Goal: Task Accomplishment & Management: Use online tool/utility

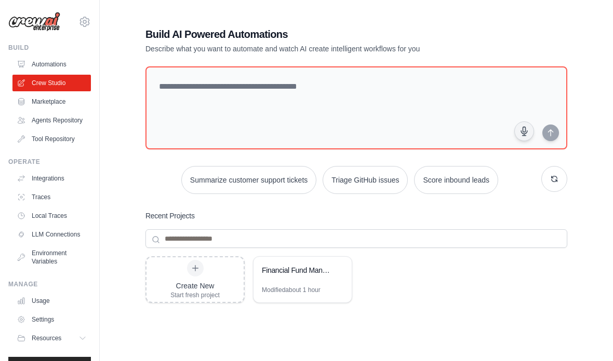
click at [41, 118] on link "Agents Repository" at bounding box center [51, 120] width 78 height 17
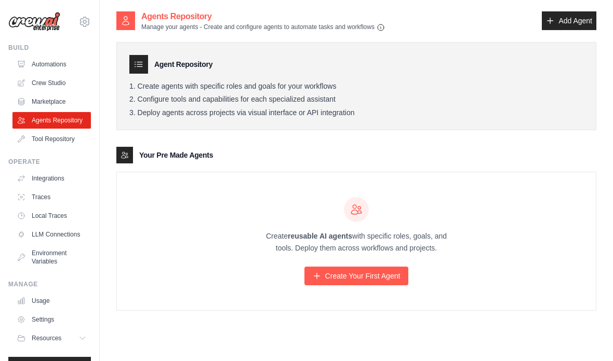
click at [43, 138] on link "Tool Repository" at bounding box center [51, 139] width 78 height 17
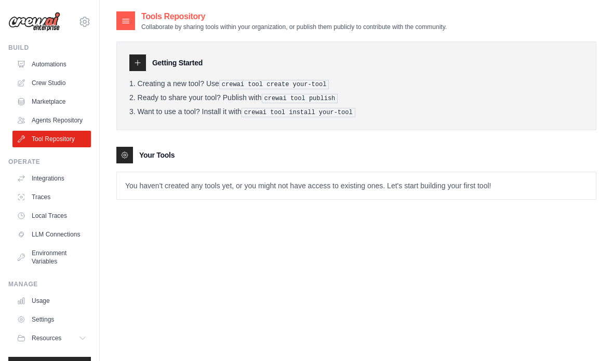
click at [142, 64] on div at bounding box center [137, 63] width 17 height 17
click at [138, 64] on icon at bounding box center [137, 62] width 5 height 5
click at [127, 16] on icon at bounding box center [125, 21] width 10 height 10
click at [129, 24] on icon at bounding box center [125, 21] width 10 height 10
click at [126, 167] on tools-list\a "Your Tools You haven't created any tools yet, or you might not have access to e…" at bounding box center [356, 173] width 480 height 53
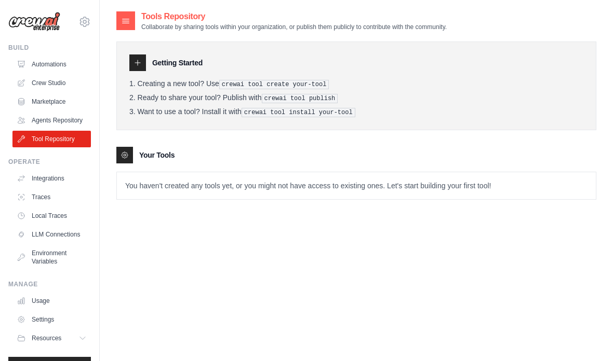
click at [123, 149] on div at bounding box center [124, 155] width 17 height 17
click at [45, 177] on link "Integrations" at bounding box center [51, 178] width 78 height 17
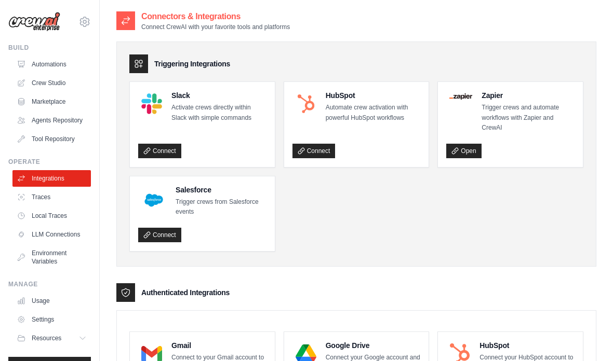
click at [42, 180] on link "Integrations" at bounding box center [51, 178] width 78 height 17
click at [38, 231] on link "LLM Connections" at bounding box center [51, 234] width 78 height 17
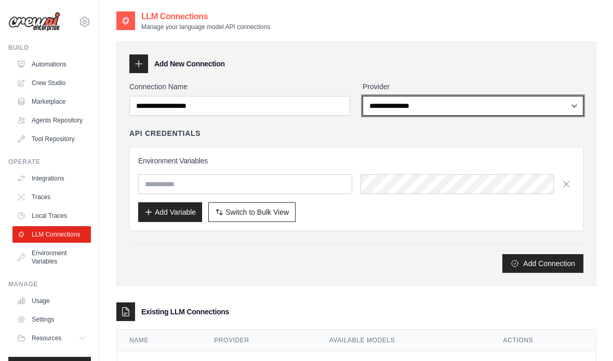
click at [490, 107] on select "**********" at bounding box center [472, 106] width 221 height 20
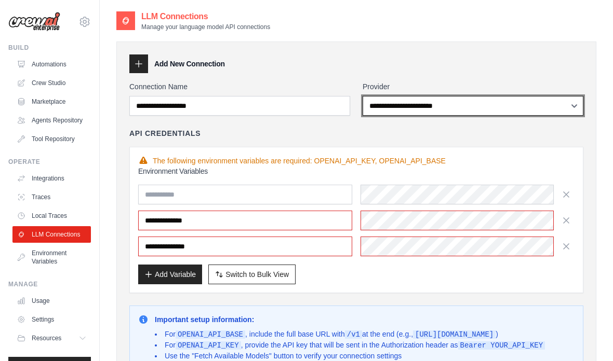
click at [517, 103] on select "**********" at bounding box center [472, 106] width 221 height 20
select select "******"
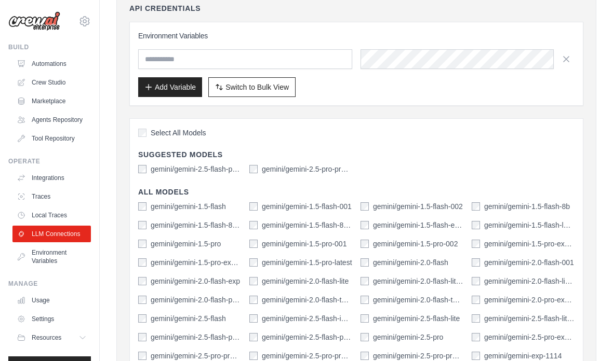
scroll to position [126, 0]
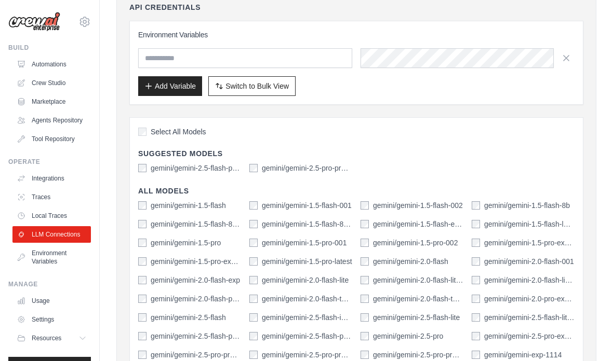
click at [136, 167] on div "Select All Models Suggested Models gemini/gemini-2.5-flash-preview-04-17 gemini…" at bounding box center [356, 307] width 454 height 380
click at [268, 169] on label "gemini/gemini-2.5-pro-preview-03-25" at bounding box center [307, 168] width 90 height 10
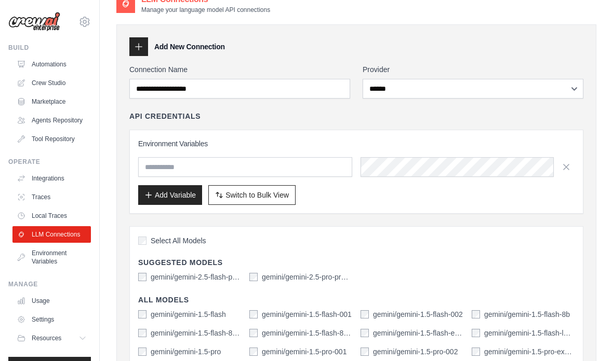
scroll to position [17, 0]
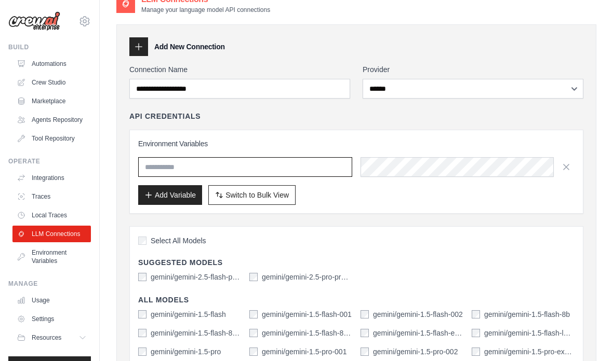
click at [158, 172] on input "text" at bounding box center [245, 168] width 214 height 20
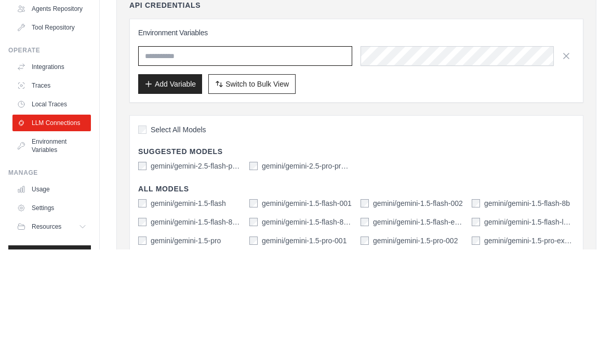
paste input "**********"
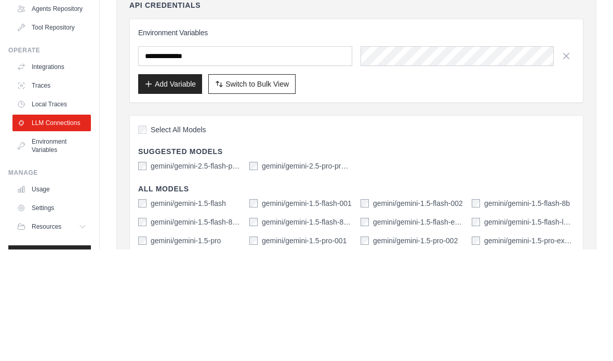
scroll to position [129, 0]
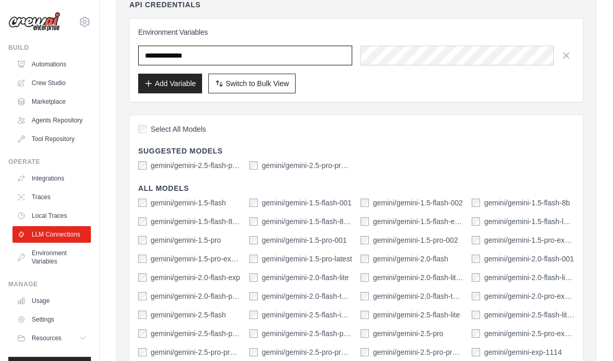
type input "**********"
click at [448, 43] on div "**********" at bounding box center [356, 60] width 436 height 66
click at [170, 86] on button "Add Variable" at bounding box center [170, 84] width 64 height 20
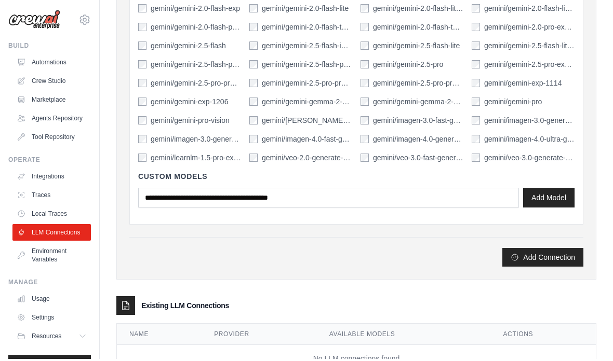
scroll to position [421, 0]
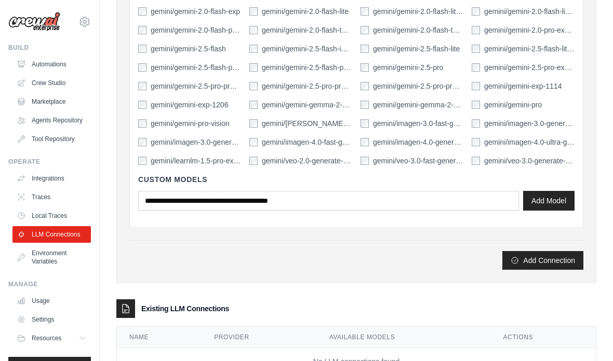
click at [549, 263] on button "Add Connection" at bounding box center [542, 260] width 81 height 19
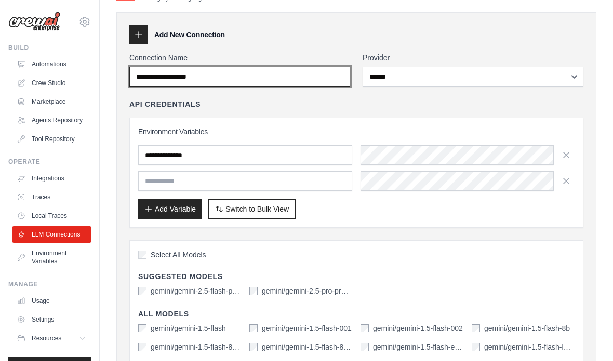
click at [308, 77] on input "Connection Name" at bounding box center [239, 77] width 221 height 20
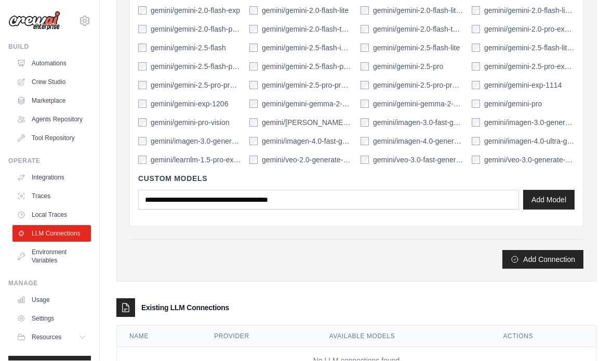
scroll to position [421, 0]
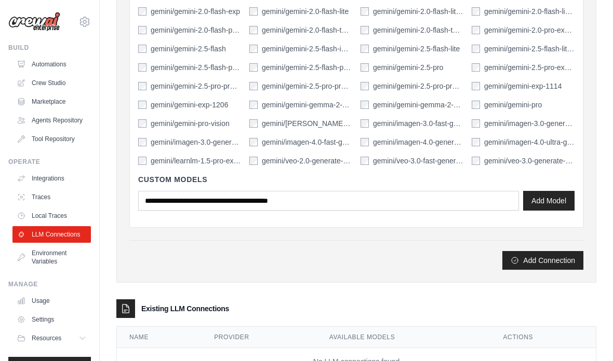
type input "******"
click at [551, 258] on button "Add Connection" at bounding box center [542, 260] width 81 height 19
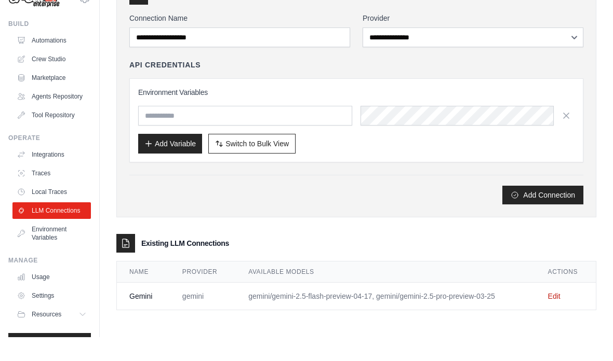
scroll to position [56, 0]
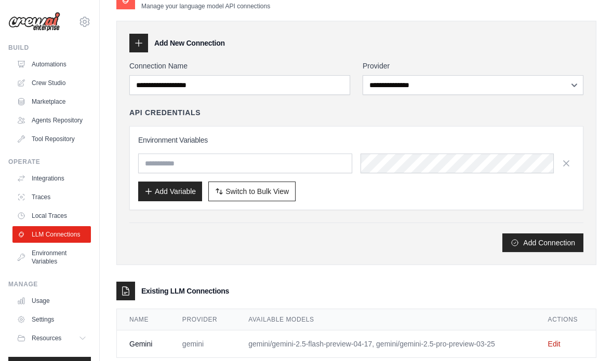
click at [491, 341] on td "gemini/gemini-2.5-flash-preview-04-17, gemini/gemini-2.5-pro-preview-03-25" at bounding box center [385, 345] width 299 height 28
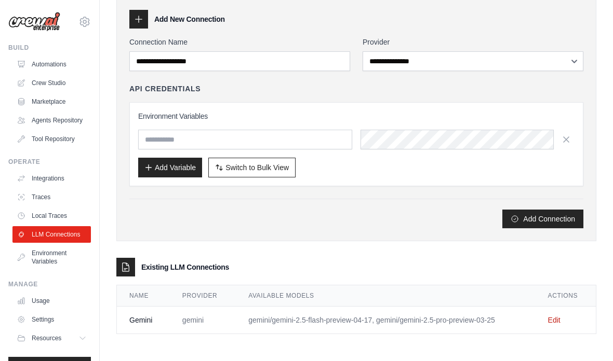
click at [45, 262] on link "Environment Variables" at bounding box center [51, 257] width 78 height 25
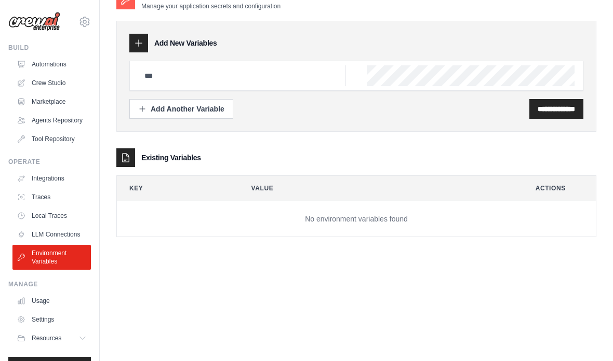
click at [48, 237] on link "LLM Connections" at bounding box center [51, 234] width 78 height 17
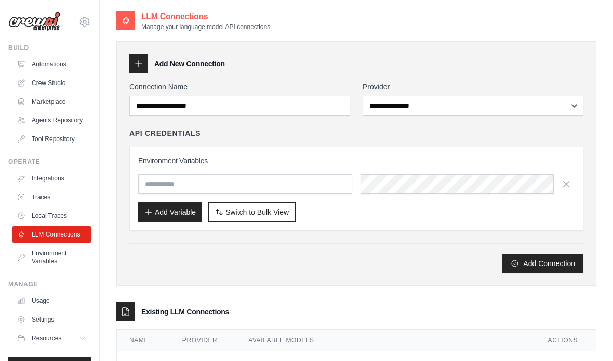
click at [558, 361] on link "Edit" at bounding box center [554, 365] width 12 height 8
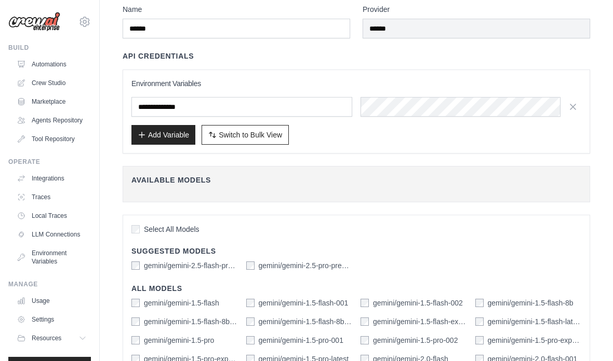
click at [45, 63] on link "Automations" at bounding box center [51, 64] width 78 height 17
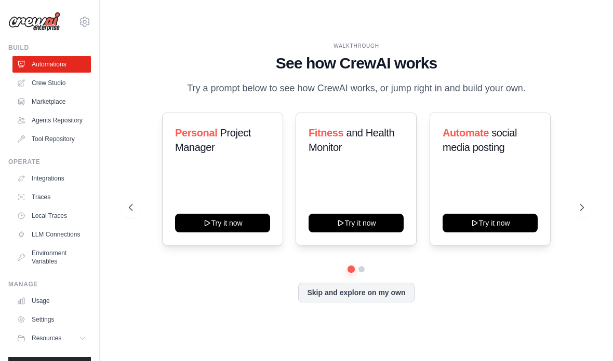
click at [41, 128] on link "Agents Repository" at bounding box center [51, 120] width 78 height 17
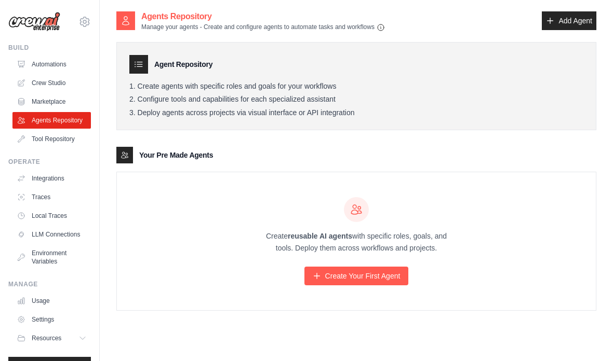
click at [45, 122] on link "Agents Repository" at bounding box center [51, 120] width 78 height 17
click at [53, 124] on link "Agents Repository" at bounding box center [51, 120] width 78 height 17
click at [52, 119] on link "Agents Repository" at bounding box center [51, 120] width 78 height 17
click at [46, 116] on link "Agents Repository" at bounding box center [51, 120] width 78 height 17
click at [42, 83] on link "Crew Studio" at bounding box center [51, 83] width 78 height 17
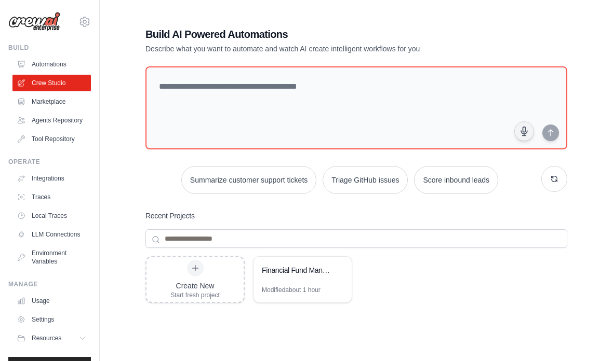
click at [288, 273] on div "Financial Fund Management Team" at bounding box center [297, 270] width 71 height 10
click at [315, 278] on div "Financial Fund Management Team" at bounding box center [302, 271] width 98 height 29
click at [194, 284] on div "Create New" at bounding box center [194, 286] width 49 height 10
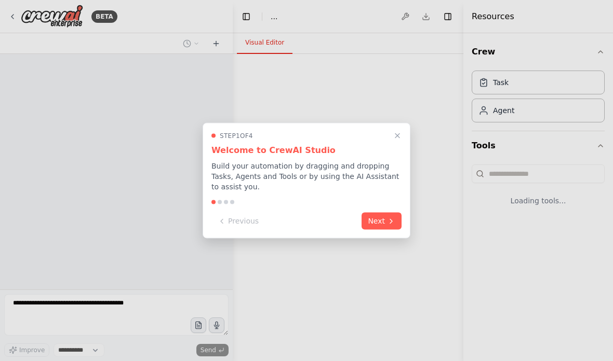
select select "****"
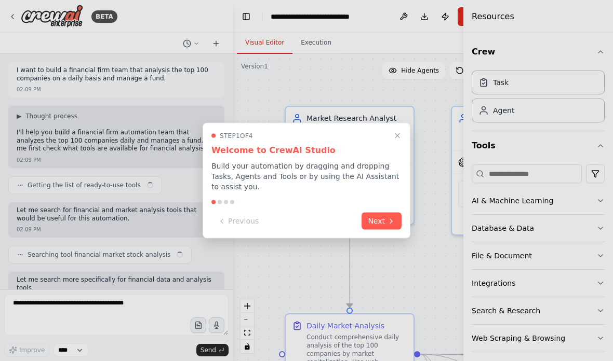
scroll to position [5347, 0]
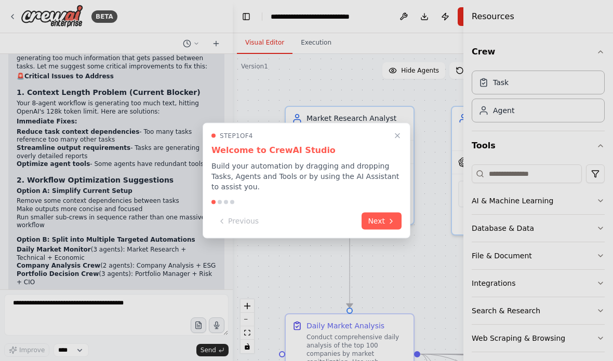
click at [396, 136] on icon "Close walkthrough" at bounding box center [397, 136] width 8 height 8
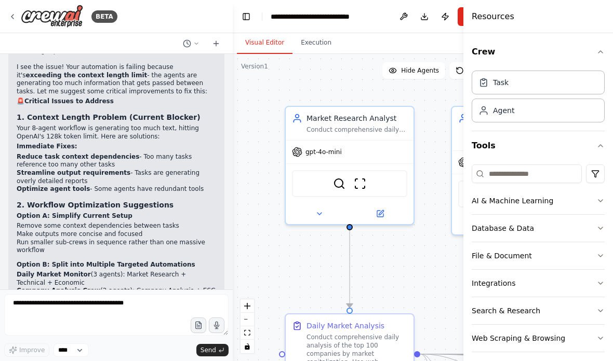
click at [326, 36] on button "Execution" at bounding box center [315, 43] width 47 height 22
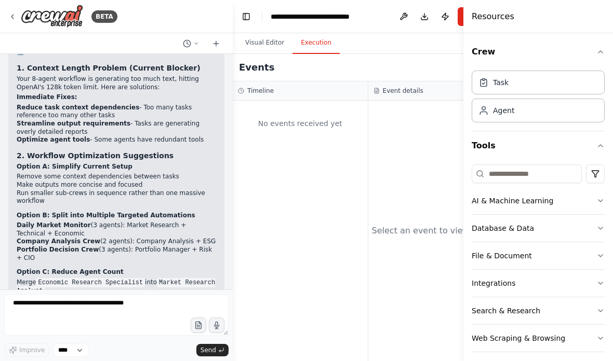
scroll to position [5390, 0]
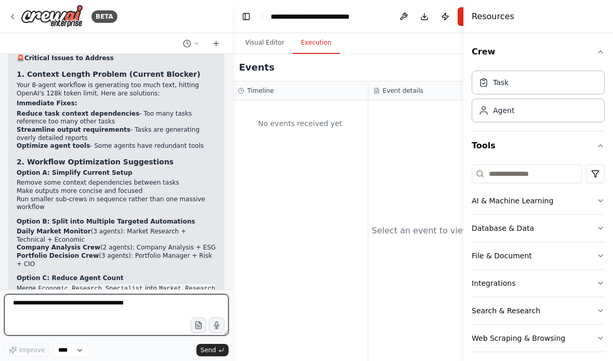
click at [65, 310] on textarea at bounding box center [116, 315] width 224 height 42
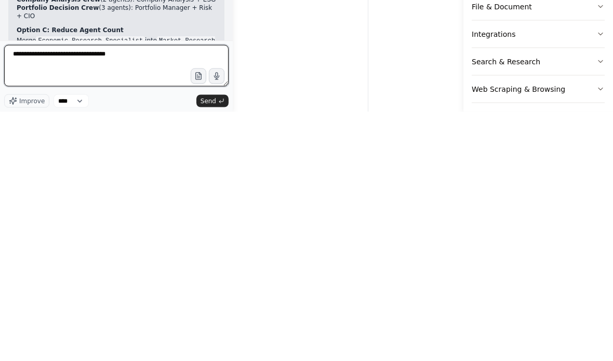
type textarea "**********"
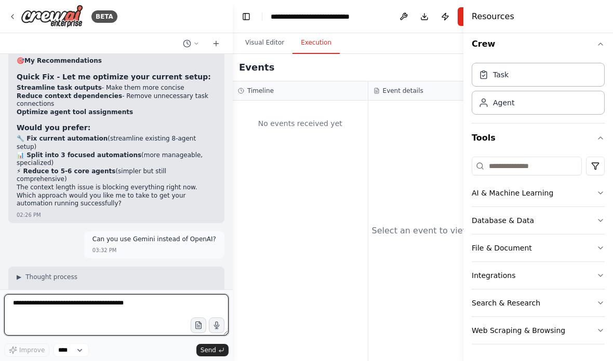
scroll to position [8, 0]
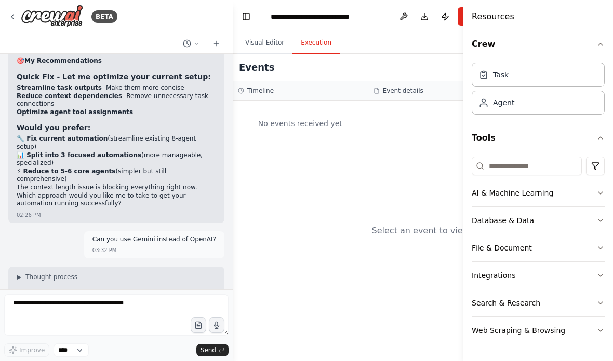
click at [582, 190] on button "AI & Machine Learning" at bounding box center [538, 193] width 133 height 27
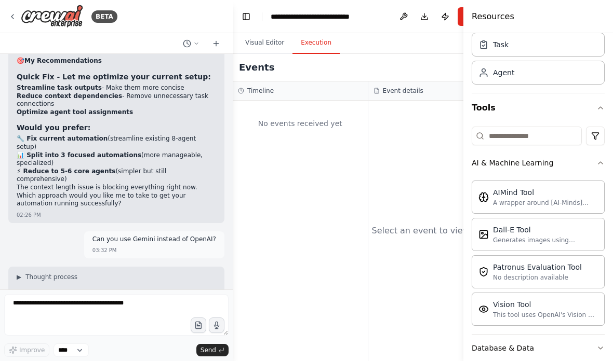
click at [596, 159] on button "AI & Machine Learning" at bounding box center [538, 163] width 133 height 27
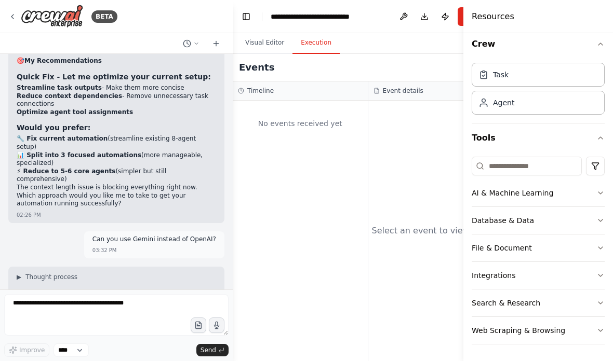
click at [597, 266] on button "Integrations" at bounding box center [538, 275] width 133 height 27
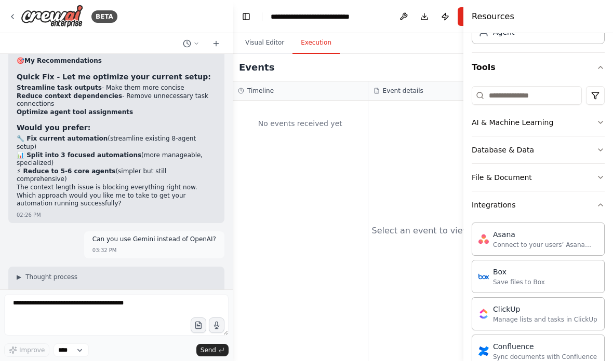
click at [590, 203] on button "Integrations" at bounding box center [538, 205] width 133 height 27
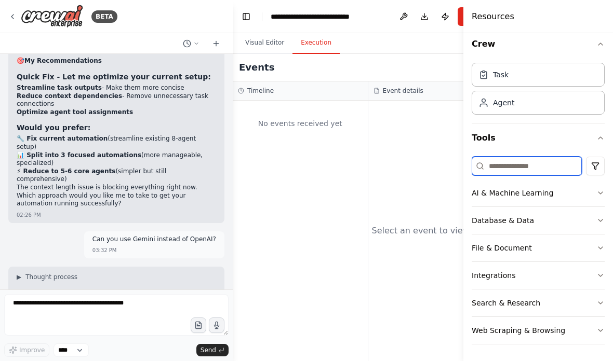
click at [555, 164] on input at bounding box center [527, 166] width 110 height 19
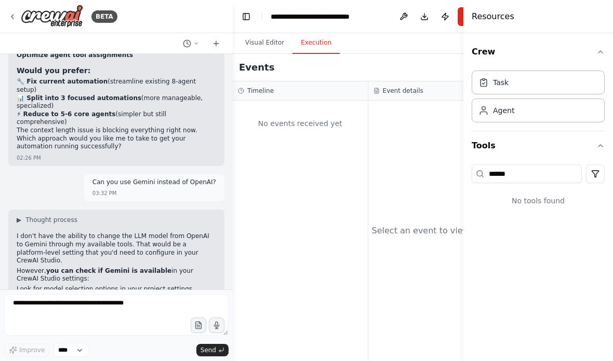
scroll to position [5705, 0]
type input "******"
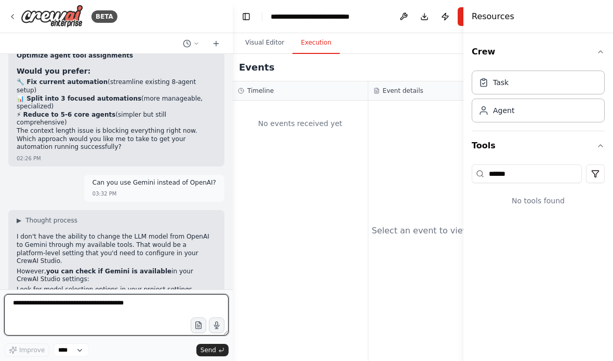
click at [140, 308] on textarea at bounding box center [116, 315] width 224 height 42
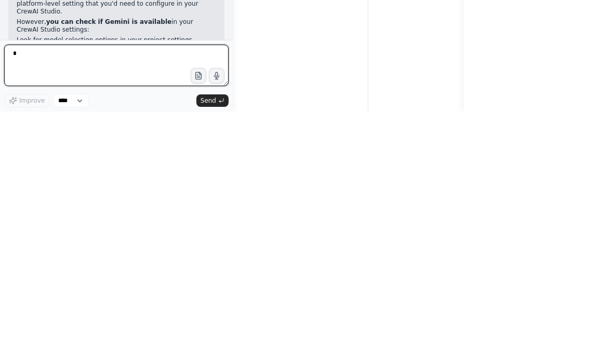
type textarea "**"
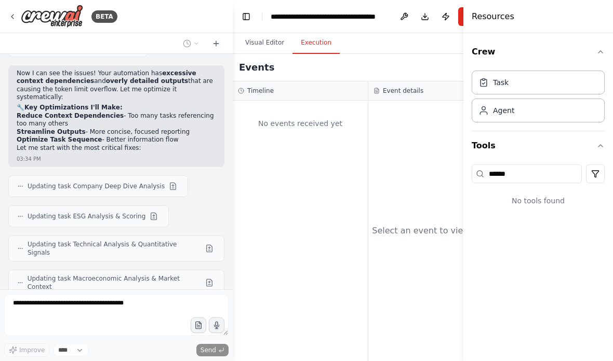
scroll to position [6304, 0]
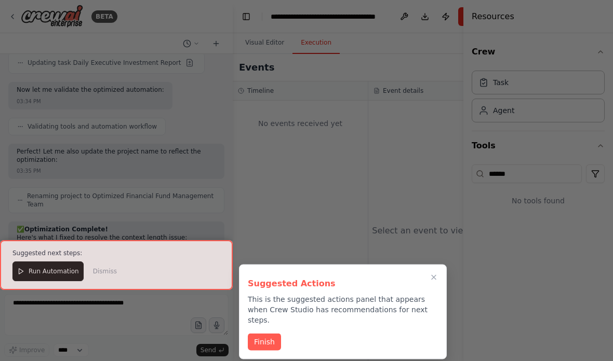
click at [432, 274] on icon "Close walkthrough" at bounding box center [433, 278] width 8 height 8
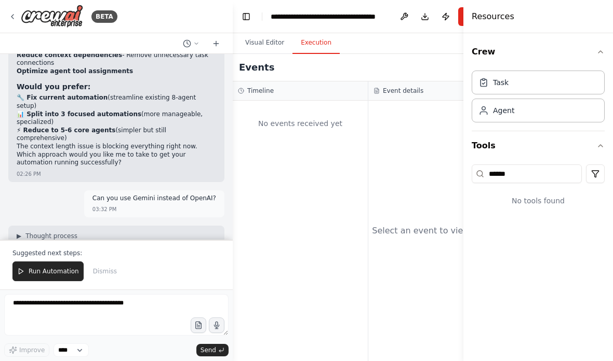
scroll to position [5689, 0]
click at [426, 54] on div "Events" at bounding box center [368, 68] width 271 height 28
click at [36, 277] on button "Run Automation" at bounding box center [47, 272] width 71 height 20
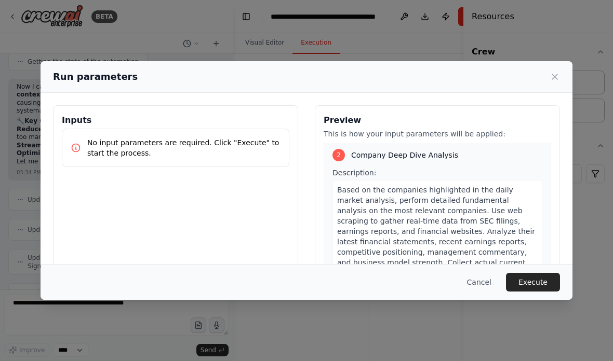
scroll to position [280, 0]
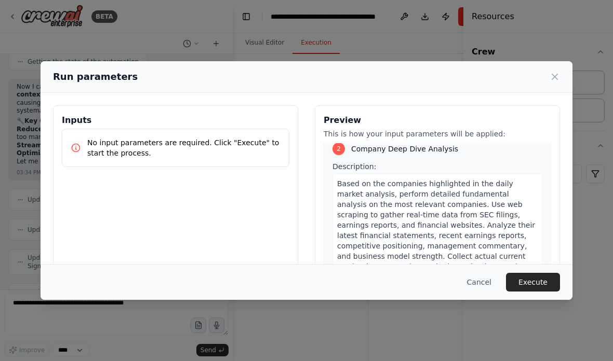
click at [536, 292] on button "Execute" at bounding box center [533, 282] width 54 height 19
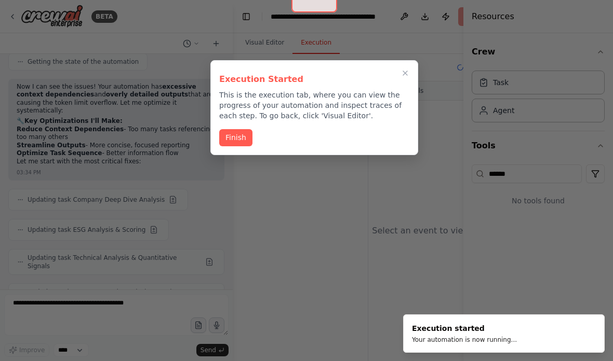
click at [244, 129] on button "Finish" at bounding box center [235, 137] width 33 height 17
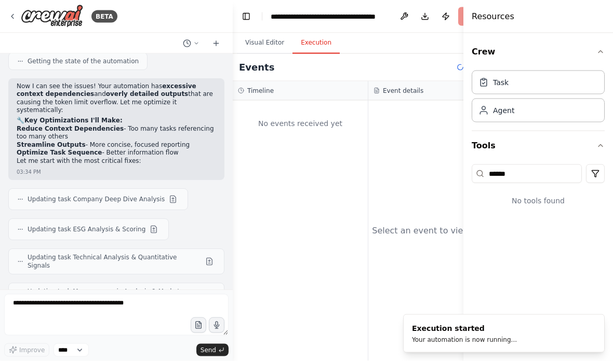
scroll to position [0, 0]
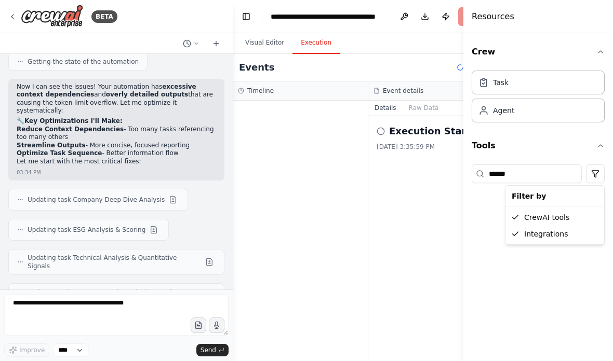
click at [596, 178] on html "BETA I want to build a financial firm team that analysis the top 100 companies …" at bounding box center [306, 180] width 613 height 361
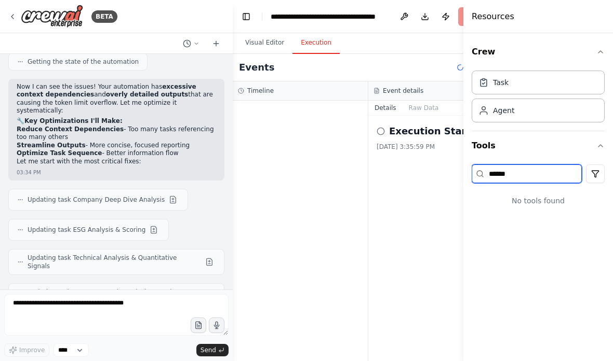
click at [568, 171] on input "******" at bounding box center [527, 174] width 110 height 19
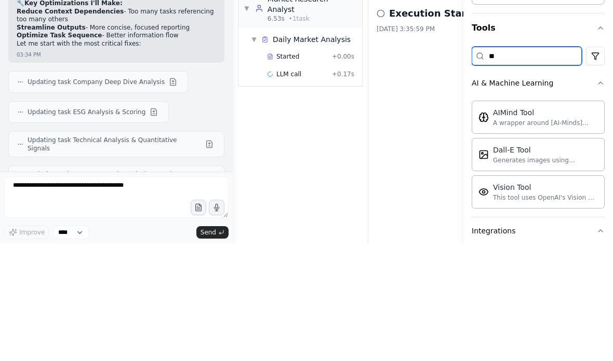
type input "*"
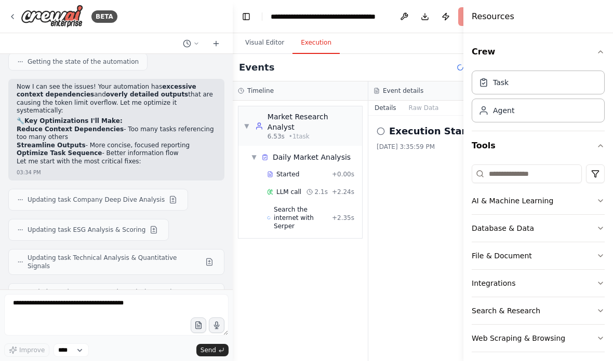
click at [399, 16] on button at bounding box center [404, 16] width 17 height 19
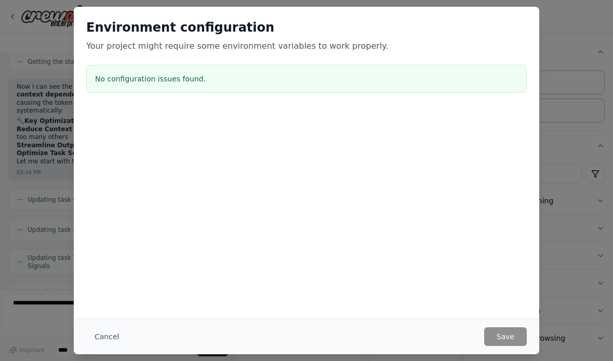
click at [125, 328] on button "Cancel" at bounding box center [106, 337] width 41 height 19
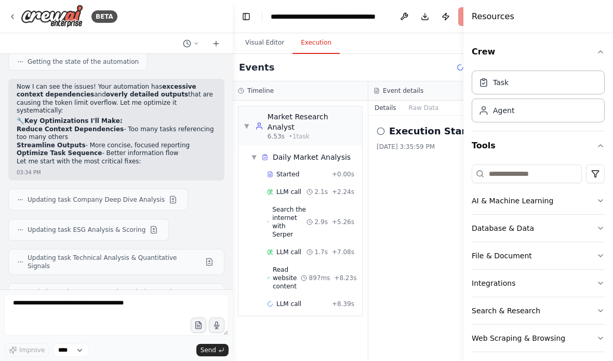
click at [241, 16] on button "Toggle Left Sidebar" at bounding box center [246, 16] width 15 height 15
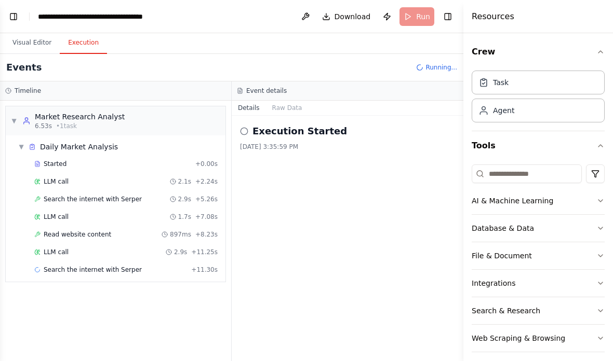
click at [449, 20] on button "Toggle Right Sidebar" at bounding box center [447, 16] width 15 height 15
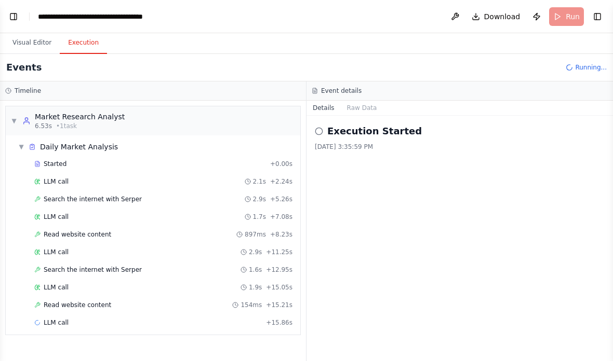
click at [602, 13] on button "Toggle Right Sidebar" at bounding box center [597, 16] width 15 height 15
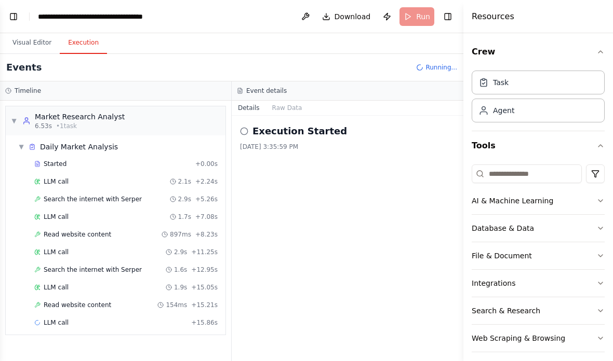
click at [451, 20] on button "Toggle Right Sidebar" at bounding box center [447, 16] width 15 height 15
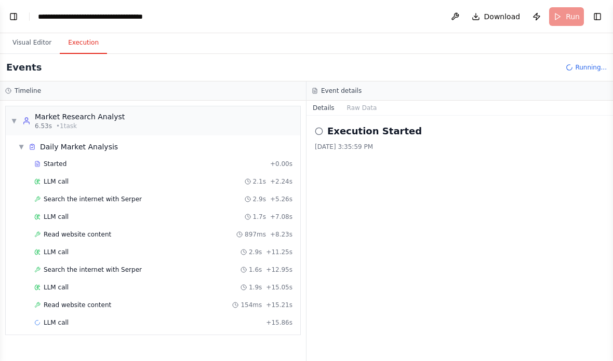
click at [14, 11] on button "Toggle Left Sidebar" at bounding box center [13, 16] width 15 height 15
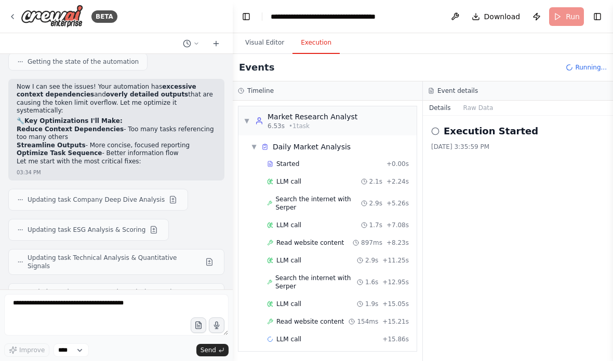
click at [3, 10] on button "Toggle Sidebar" at bounding box center [0, 180] width 8 height 361
click at [11, 12] on icon at bounding box center [12, 16] width 8 height 8
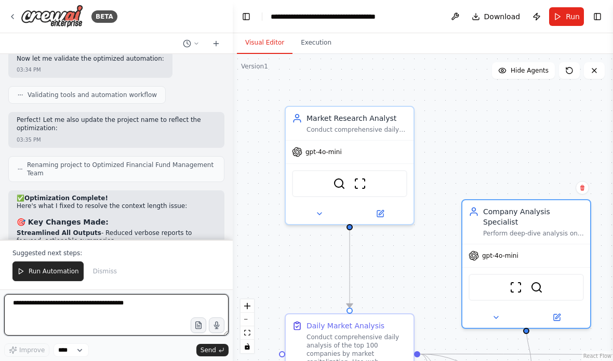
scroll to position [6640, 0]
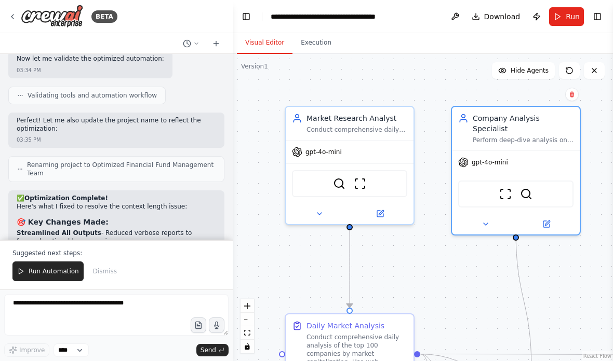
click at [480, 227] on div ".deletable-edge-delete-btn { width: 20px; height: 20px; border: 0px solid #ffff…" at bounding box center [423, 207] width 380 height 307
click at [50, 274] on span "Run Automation" at bounding box center [54, 271] width 50 height 8
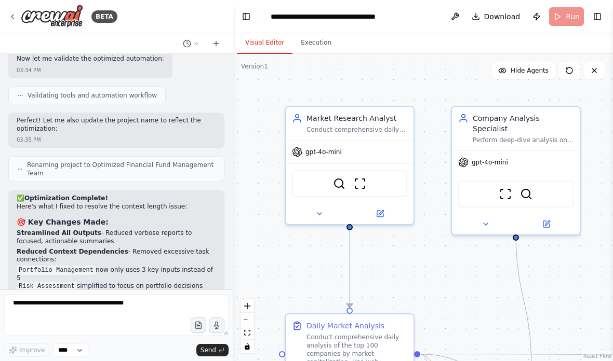
scroll to position [6590, 0]
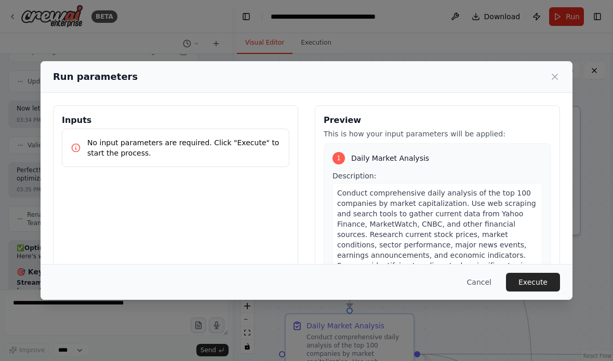
click at [541, 291] on button "Execute" at bounding box center [533, 282] width 54 height 19
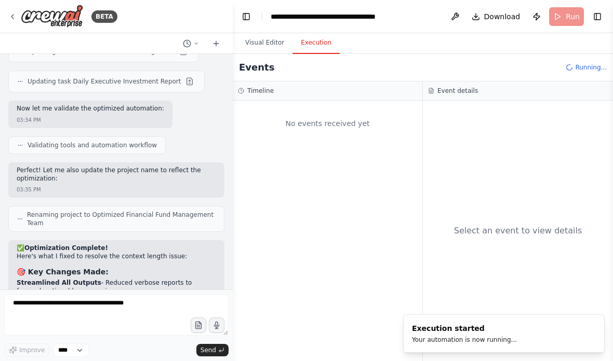
scroll to position [0, 0]
click at [596, 19] on button "Toggle Right Sidebar" at bounding box center [597, 16] width 15 height 15
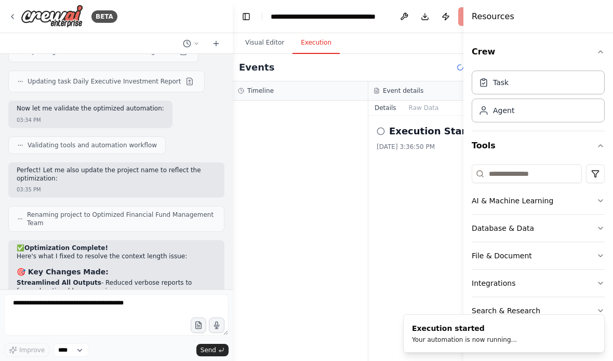
click at [435, 54] on div "Events Running..." at bounding box center [368, 68] width 271 height 28
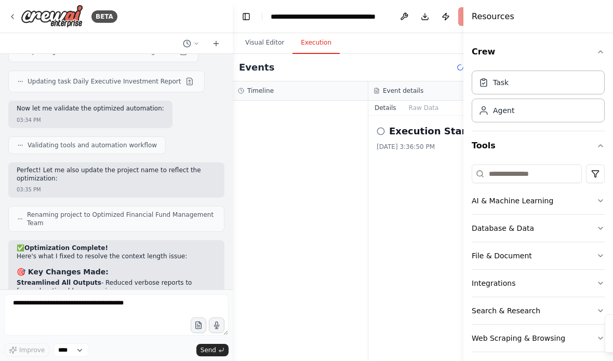
click at [252, 17] on button "Toggle Left Sidebar" at bounding box center [246, 16] width 15 height 15
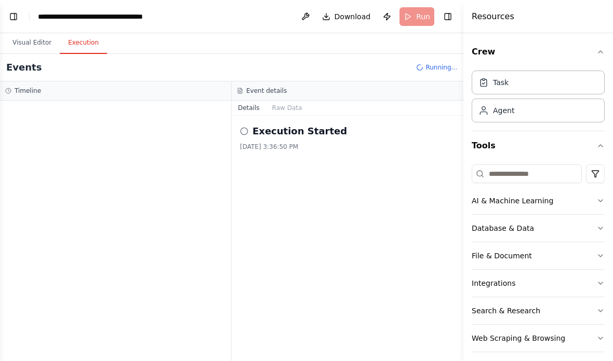
click at [450, 16] on button "Toggle Right Sidebar" at bounding box center [447, 16] width 15 height 15
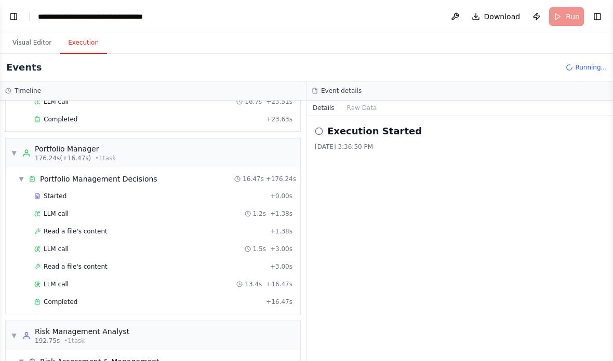
scroll to position [1182, 0]
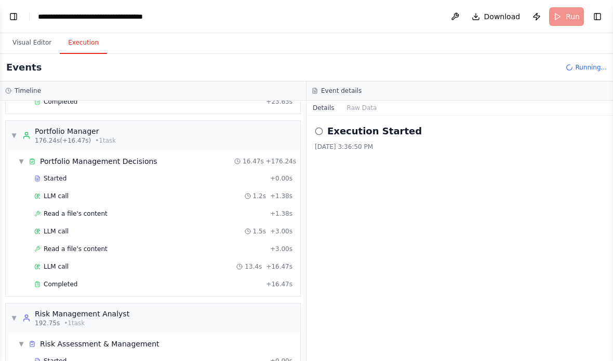
click at [18, 224] on div "LLM call 1.5s + 3.00s" at bounding box center [155, 232] width 282 height 16
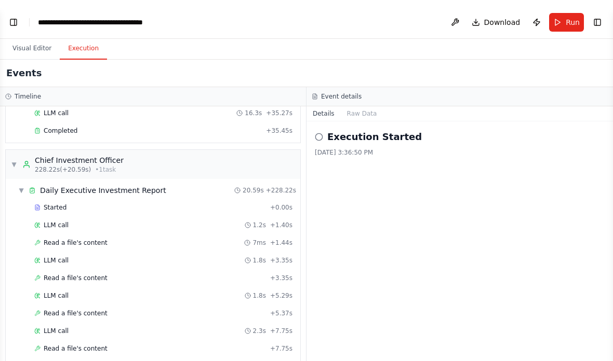
scroll to position [1594, 0]
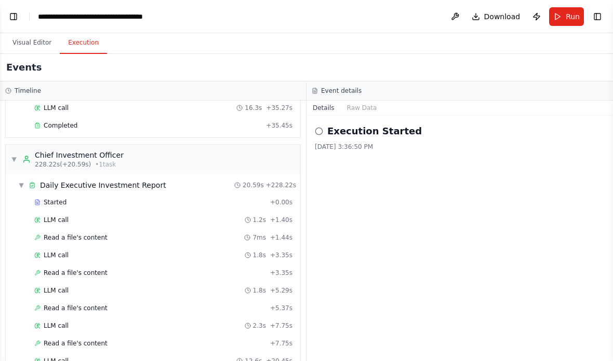
click at [374, 110] on button "Raw Data" at bounding box center [362, 108] width 43 height 15
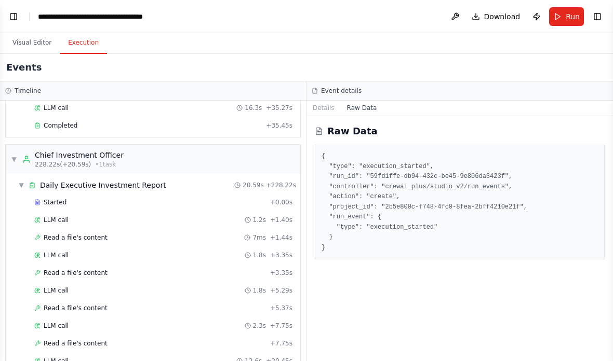
click at [331, 114] on button "Details" at bounding box center [323, 108] width 34 height 15
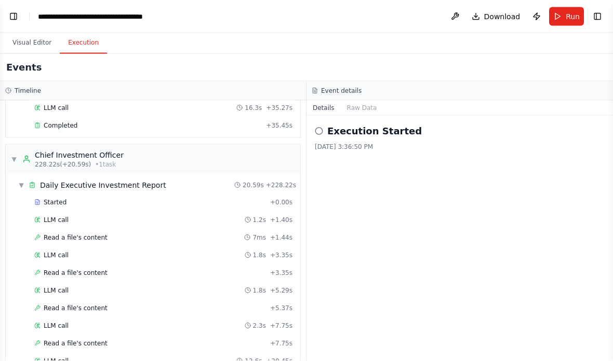
scroll to position [0, 0]
click at [596, 19] on button "Toggle Right Sidebar" at bounding box center [597, 16] width 15 height 15
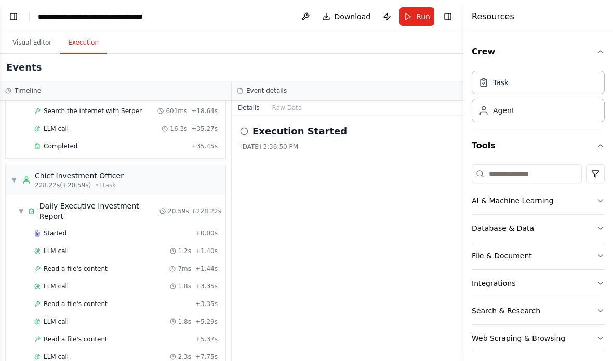
click at [559, 80] on div "Task" at bounding box center [538, 83] width 133 height 24
click at [561, 77] on div "Task" at bounding box center [538, 83] width 133 height 24
click at [547, 112] on div "Agent" at bounding box center [538, 111] width 133 height 24
click at [603, 52] on icon "button" at bounding box center [600, 52] width 8 height 8
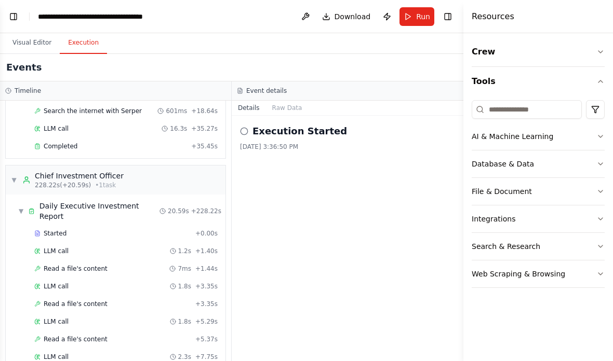
click at [604, 47] on button "Crew" at bounding box center [538, 51] width 133 height 29
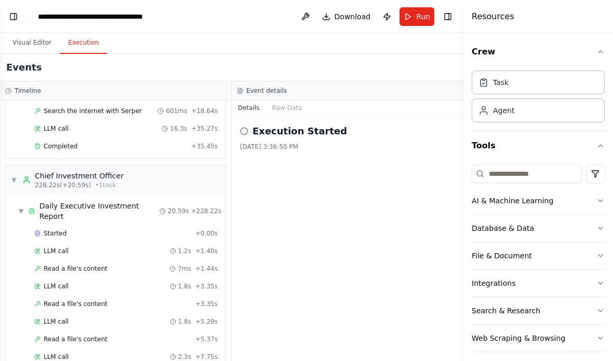
click at [500, 22] on h4 "Resources" at bounding box center [493, 16] width 43 height 12
click at [450, 20] on button "Toggle Right Sidebar" at bounding box center [447, 16] width 15 height 15
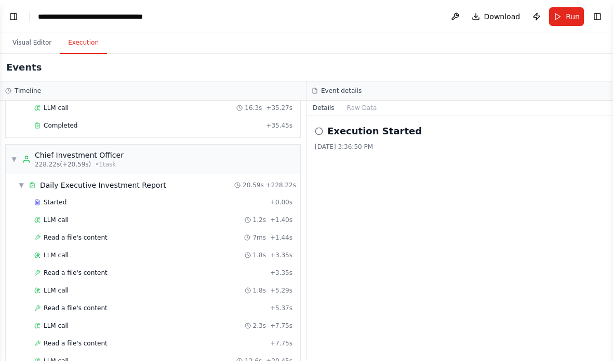
click at [539, 18] on button "Publish" at bounding box center [536, 16] width 17 height 19
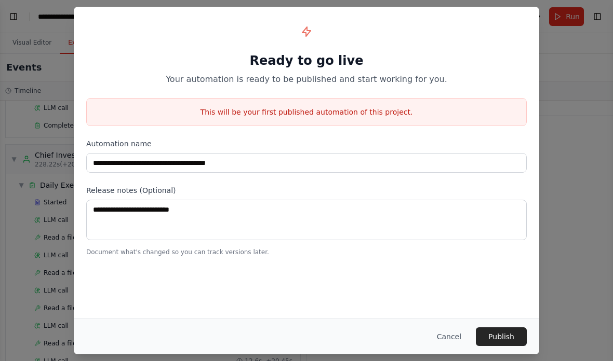
click at [458, 337] on button "Cancel" at bounding box center [448, 337] width 41 height 19
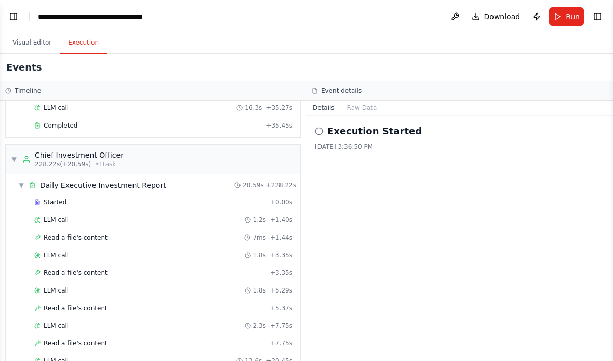
scroll to position [42, 0]
click at [381, 143] on div "9/19/2025, 3:36:50 PM" at bounding box center [460, 147] width 290 height 8
click at [52, 195] on div "Started + 0.00s" at bounding box center [163, 203] width 265 height 16
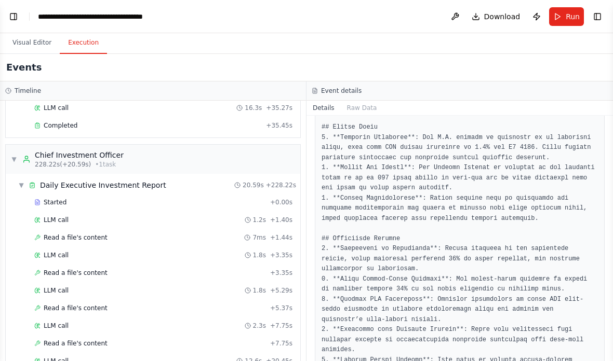
scroll to position [198, 0]
click at [7, 145] on div "▼ Chief Investment Officer 228.22s (+20.59s) • 1 task" at bounding box center [153, 159] width 294 height 29
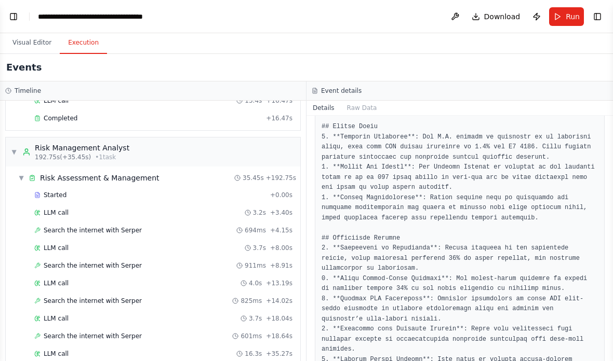
click at [16, 148] on span "▼" at bounding box center [14, 152] width 6 height 8
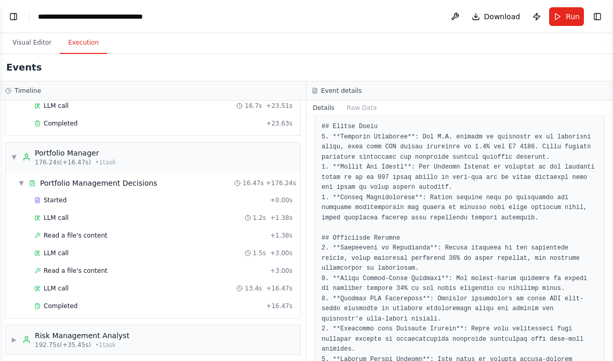
click at [18, 148] on div "▼ Portfolio Manager 176.24s (+16.47s) • 1 task" at bounding box center [63, 157] width 105 height 19
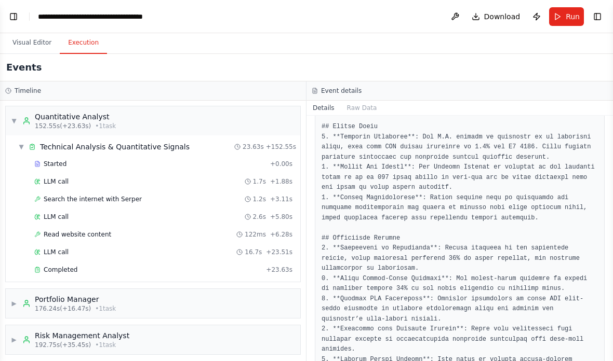
click at [12, 112] on div "▼ Quantitative Analyst 152.55s (+23.63s) • 1 task" at bounding box center [63, 121] width 105 height 19
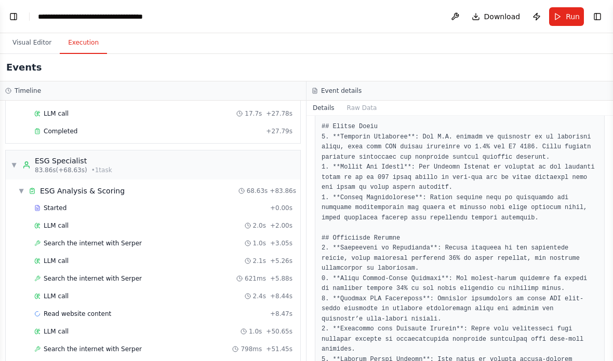
scroll to position [678, 0]
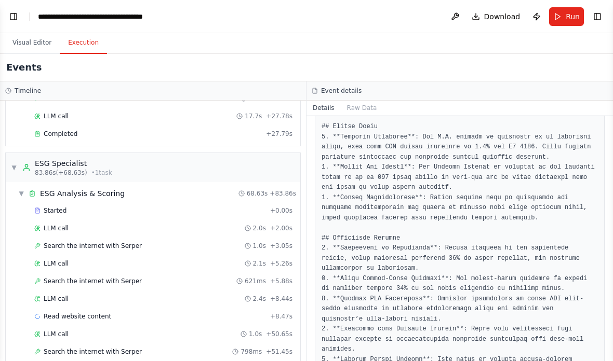
click at [12, 158] on div "▼ ESG Specialist 83.86s (+68.63s) • 1 task" at bounding box center [61, 167] width 101 height 19
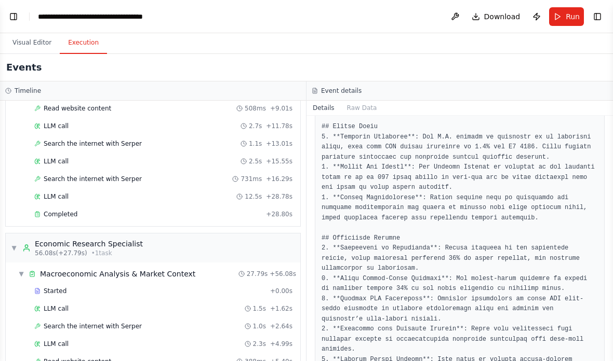
click at [15, 239] on div "▼ Economic Research Specialist 56.08s (+27.79s) • 1 task" at bounding box center [77, 248] width 132 height 19
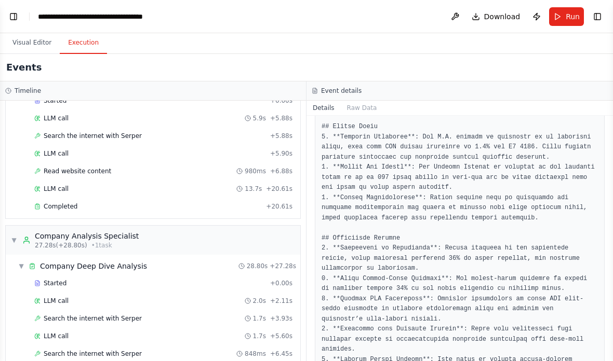
click at [16, 231] on div "▼ Company Analysis Specialist 27.28s (+28.80s) • 1 task" at bounding box center [75, 240] width 128 height 19
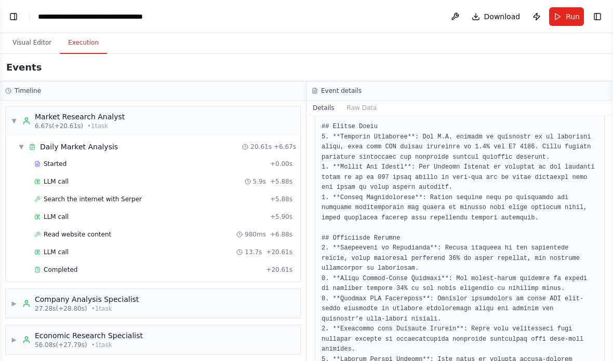
scroll to position [0, 0]
click at [19, 112] on div "▼ Market Research Analyst 6.67s (+20.61s) • 1 task" at bounding box center [68, 121] width 114 height 19
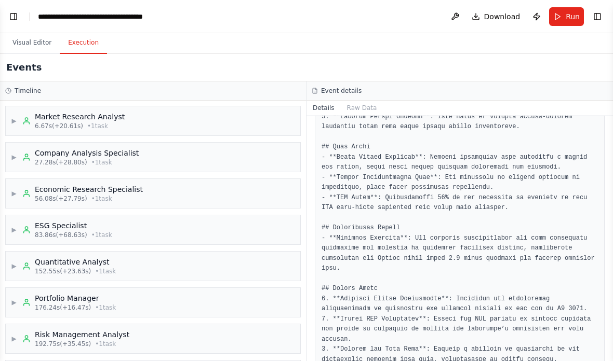
click at [27, 44] on button "Visual Editor" at bounding box center [32, 43] width 56 height 22
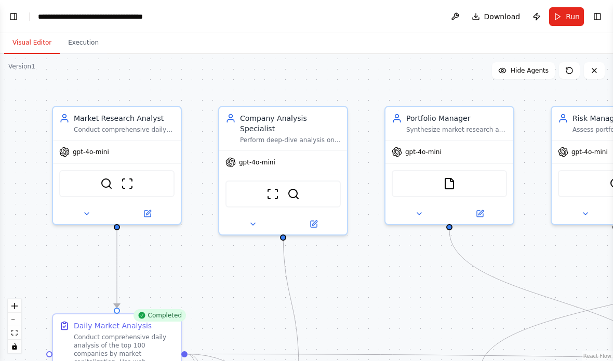
click at [58, 43] on button "Visual Editor" at bounding box center [32, 43] width 56 height 22
click at [77, 47] on button "Execution" at bounding box center [83, 43] width 47 height 22
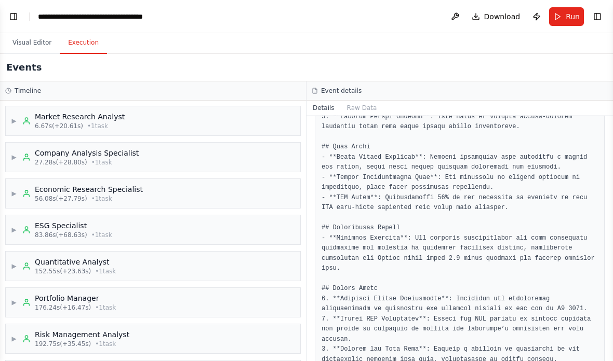
click at [7, 16] on button "Toggle Left Sidebar" at bounding box center [13, 16] width 15 height 15
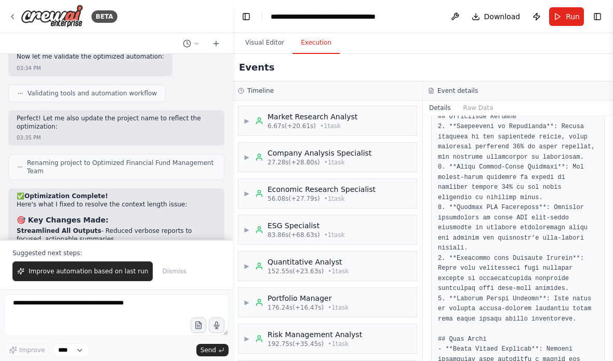
scroll to position [6640, 0]
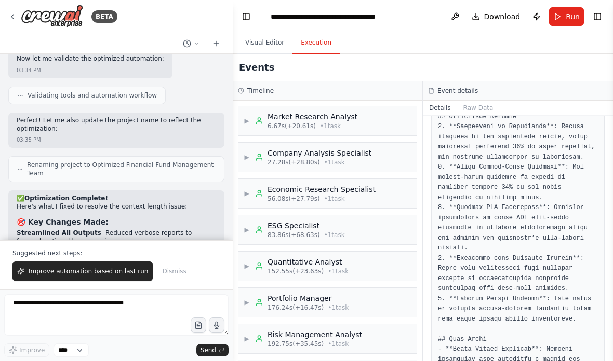
click at [72, 14] on img at bounding box center [52, 16] width 62 height 23
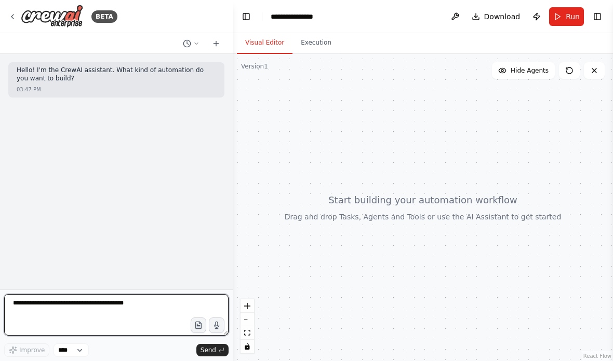
click at [62, 306] on textarea at bounding box center [116, 315] width 224 height 42
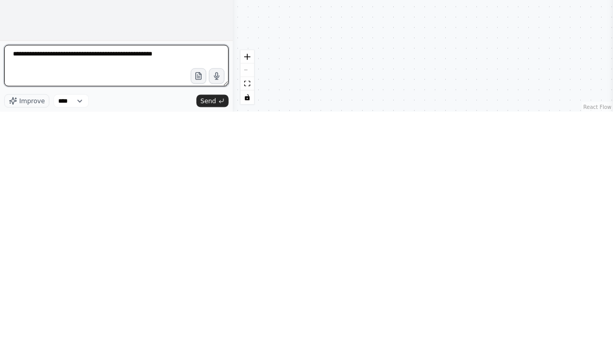
click at [136, 294] on textarea "**********" at bounding box center [116, 315] width 224 height 42
click at [51, 294] on textarea "**********" at bounding box center [116, 315] width 224 height 42
type textarea "**********"
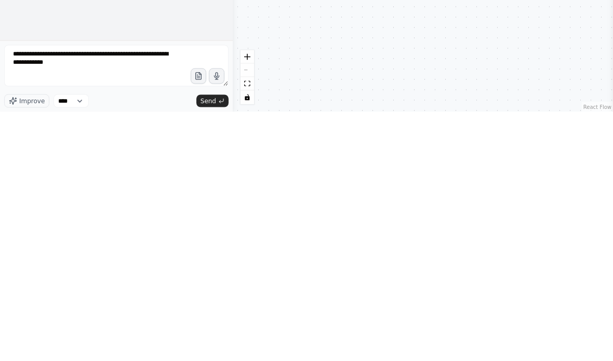
click at [203, 346] on span "Send" at bounding box center [208, 350] width 16 height 8
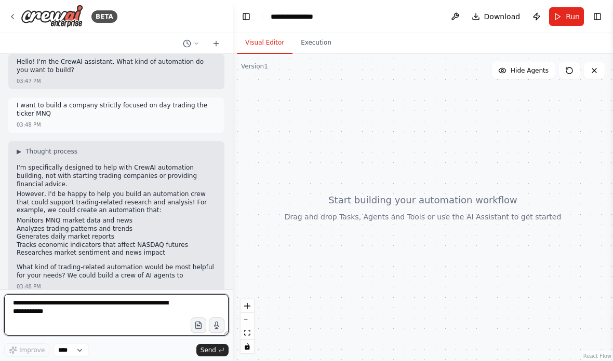
scroll to position [16, 0]
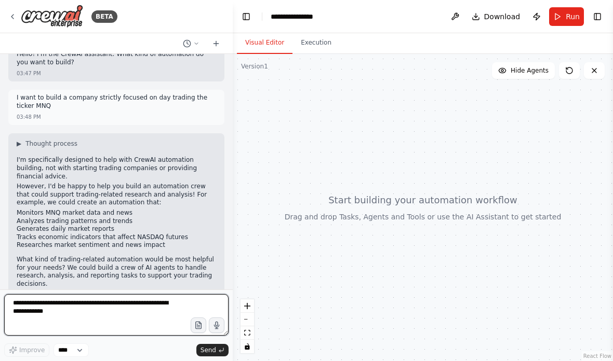
click at [105, 309] on textarea "**********" at bounding box center [116, 315] width 224 height 42
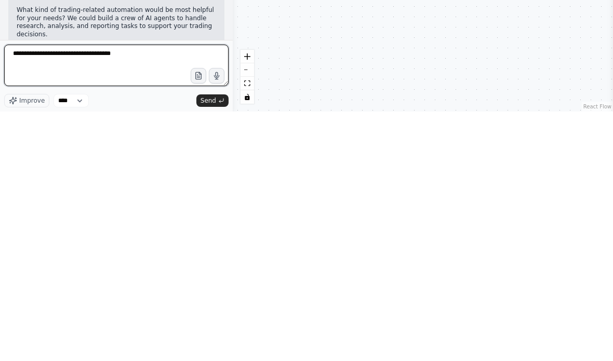
click at [95, 294] on textarea "**********" at bounding box center [116, 315] width 224 height 42
type textarea "**********"
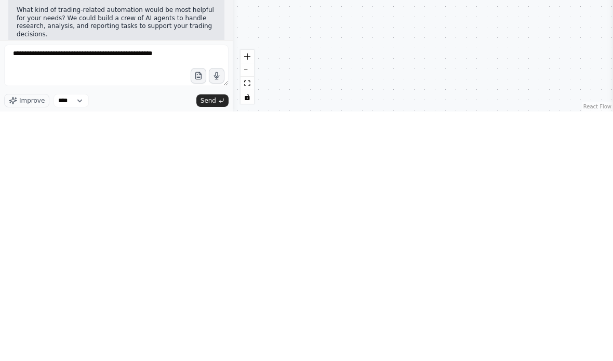
click at [213, 346] on span "Send" at bounding box center [208, 350] width 16 height 8
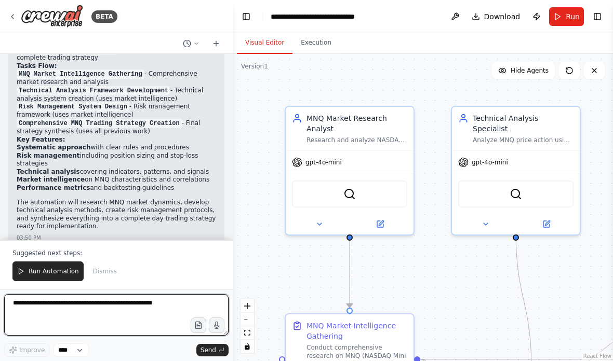
scroll to position [1143, 0]
click at [61, 296] on textarea "**********" at bounding box center [116, 315] width 224 height 42
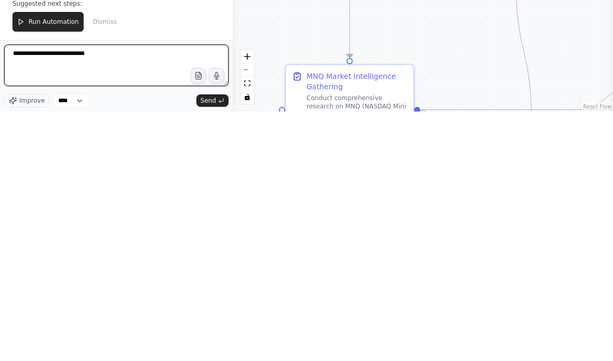
click at [69, 294] on textarea "**********" at bounding box center [116, 315] width 224 height 42
click at [64, 294] on textarea "**********" at bounding box center [116, 315] width 224 height 42
click at [63, 294] on textarea "**********" at bounding box center [116, 315] width 224 height 42
click at [75, 294] on textarea "**********" at bounding box center [116, 315] width 224 height 42
click at [103, 294] on textarea "**********" at bounding box center [116, 315] width 224 height 42
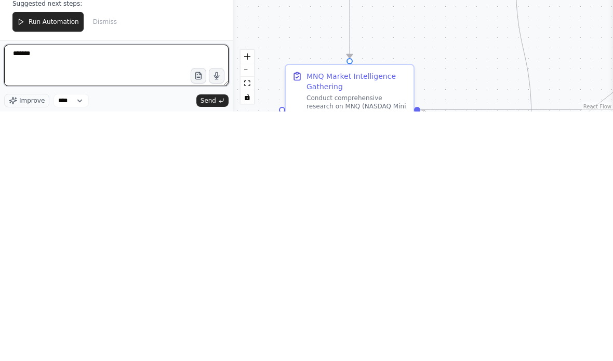
type textarea "***"
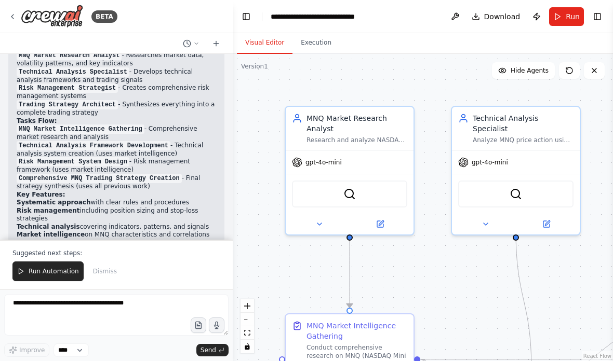
scroll to position [1089, 0]
click at [42, 277] on button "Run Automation" at bounding box center [47, 272] width 71 height 20
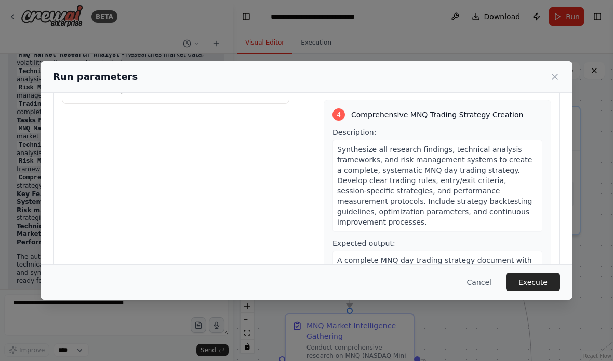
scroll to position [63, 0]
click at [552, 72] on icon at bounding box center [554, 77] width 10 height 10
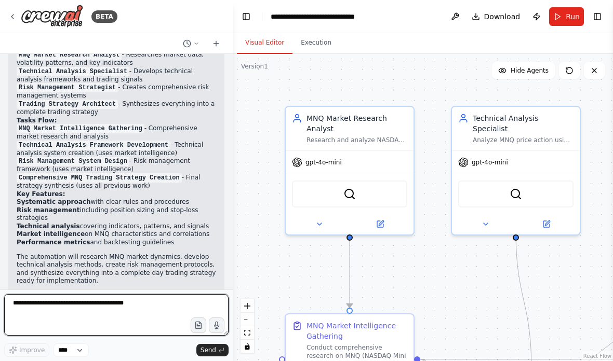
click at [39, 305] on textarea at bounding box center [116, 315] width 224 height 42
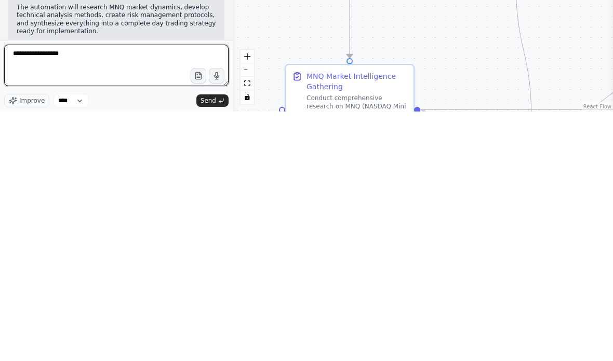
type textarea "***"
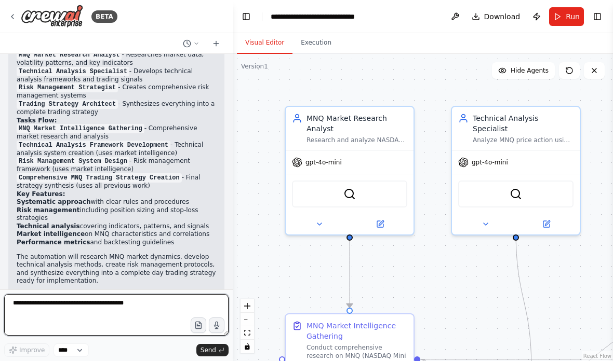
click at [53, 305] on textarea at bounding box center [116, 315] width 224 height 42
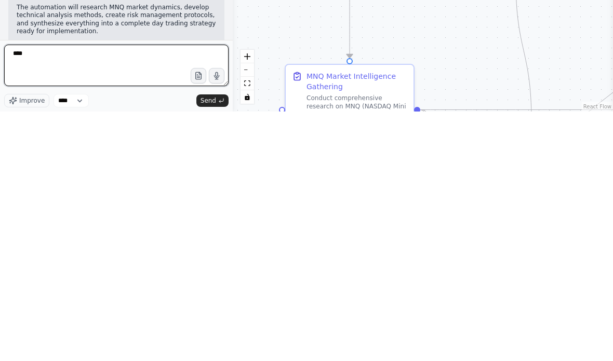
type textarea "***"
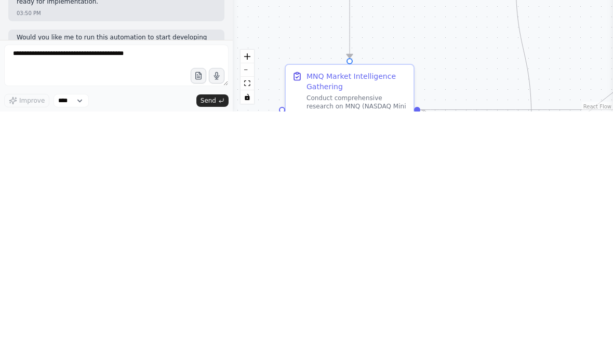
scroll to position [1155, 0]
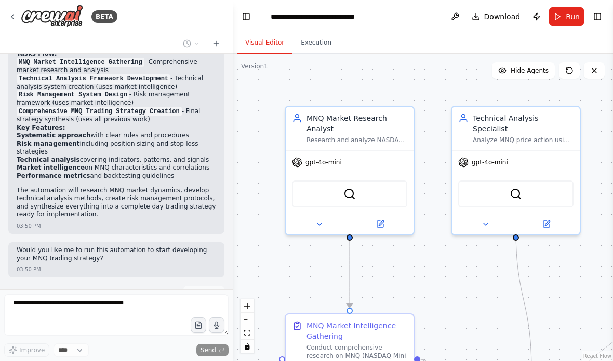
click at [98, 294] on form "Improve **** Send" at bounding box center [116, 326] width 233 height 72
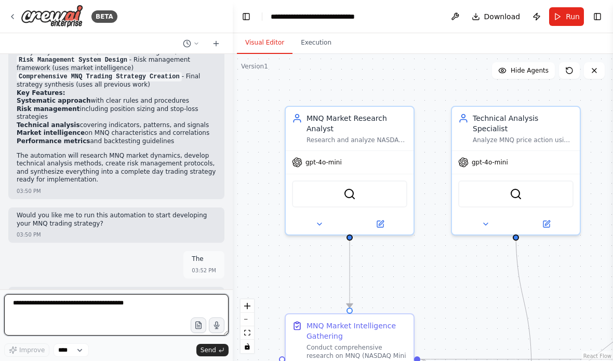
scroll to position [1198, 0]
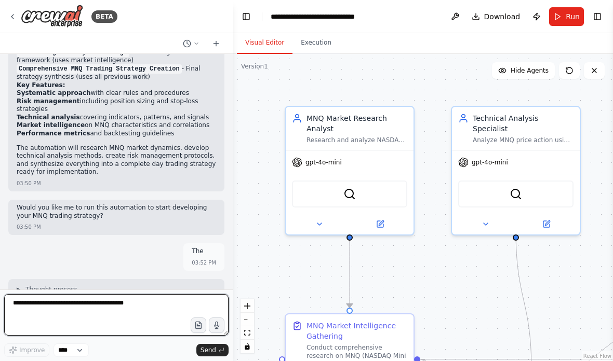
click at [44, 301] on textarea at bounding box center [116, 315] width 224 height 42
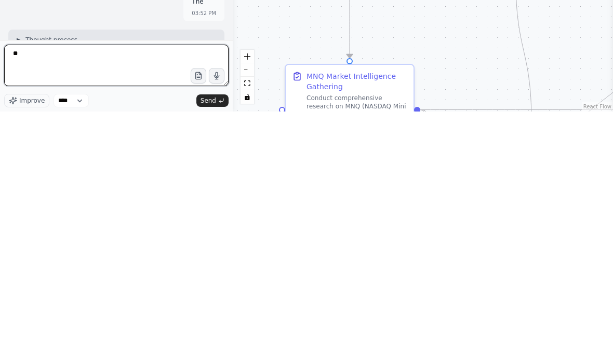
type textarea "*"
click at [120, 294] on textarea "**********" at bounding box center [116, 315] width 224 height 42
click at [149, 294] on textarea "**********" at bounding box center [116, 315] width 224 height 42
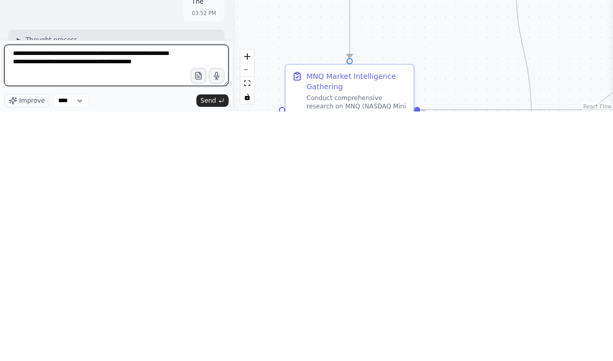
type textarea "**********"
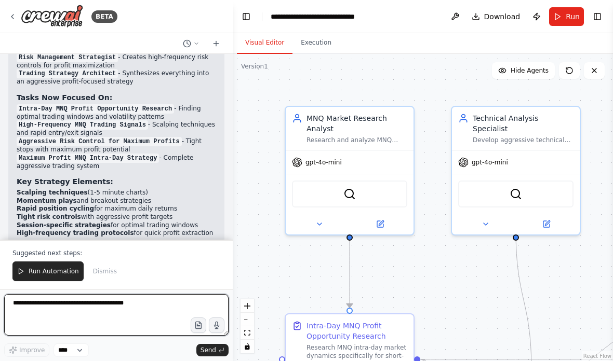
scroll to position [2130, 0]
click at [52, 299] on textarea at bounding box center [116, 315] width 224 height 42
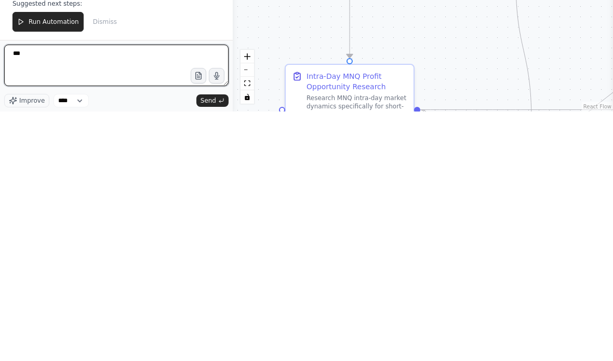
type textarea "***"
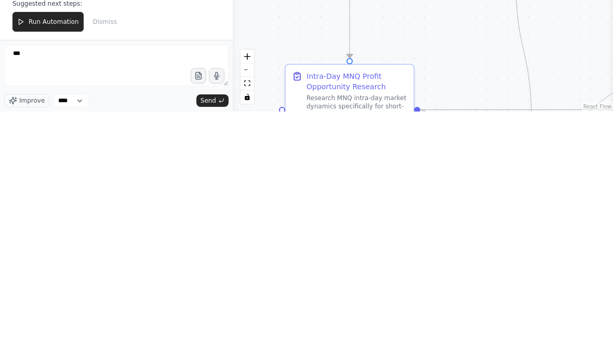
click at [212, 344] on button "Send" at bounding box center [212, 350] width 32 height 12
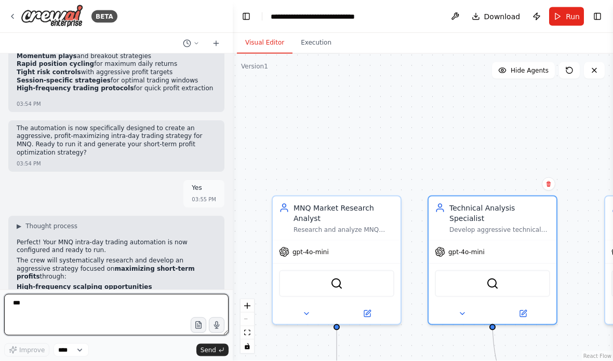
scroll to position [0, 0]
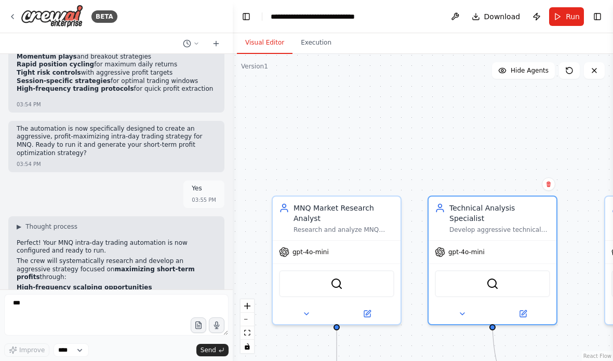
click at [570, 14] on span "Run" at bounding box center [573, 16] width 14 height 10
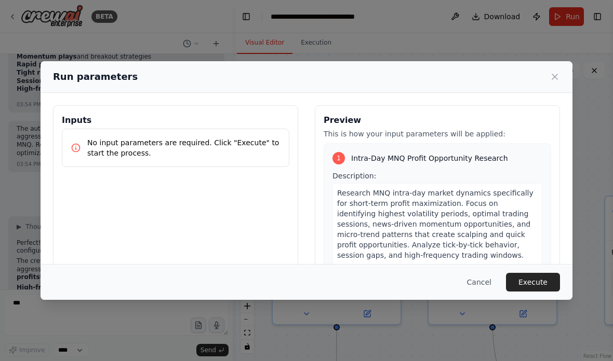
click at [559, 72] on icon at bounding box center [554, 77] width 10 height 10
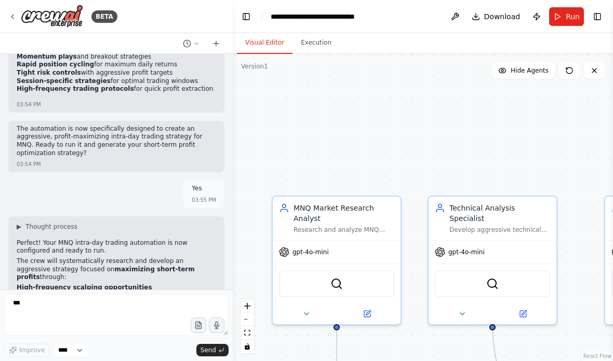
click at [371, 316] on button at bounding box center [367, 314] width 59 height 12
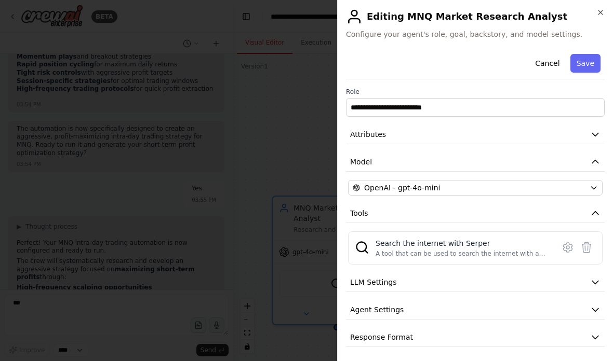
click at [555, 188] on div "OpenAI - gpt-4o-mini" at bounding box center [469, 188] width 233 height 10
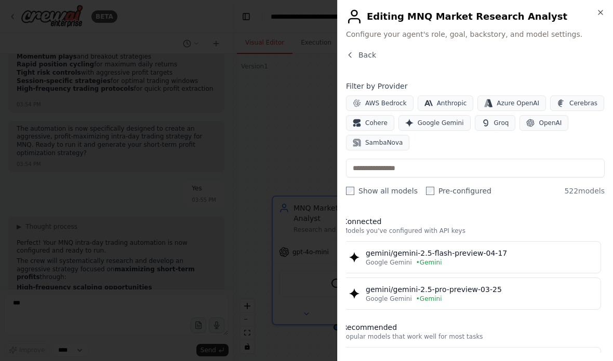
scroll to position [1, 4]
click at [519, 293] on div "gemini/gemini-2.5-pro-preview-03-25" at bounding box center [479, 290] width 228 height 10
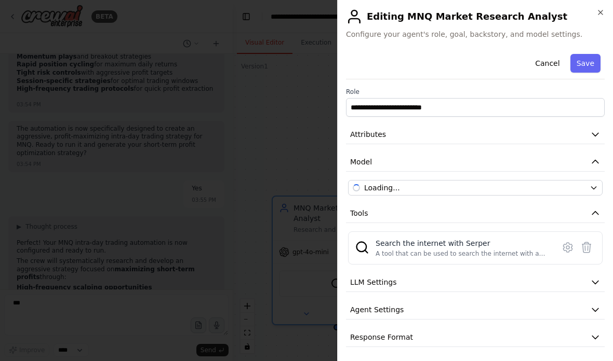
scroll to position [2276, 0]
click at [598, 178] on div "**********" at bounding box center [475, 199] width 259 height 298
click at [594, 187] on icon "button" at bounding box center [593, 188] width 8 height 8
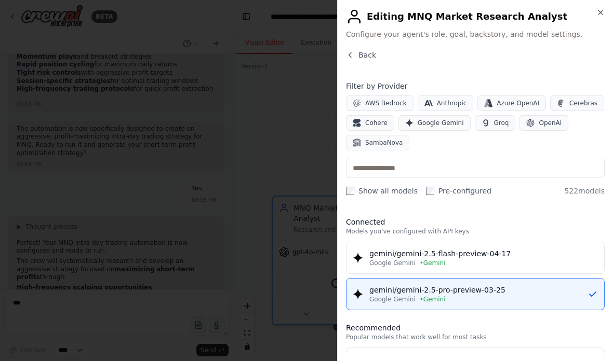
click at [601, 9] on icon "button" at bounding box center [600, 12] width 8 height 8
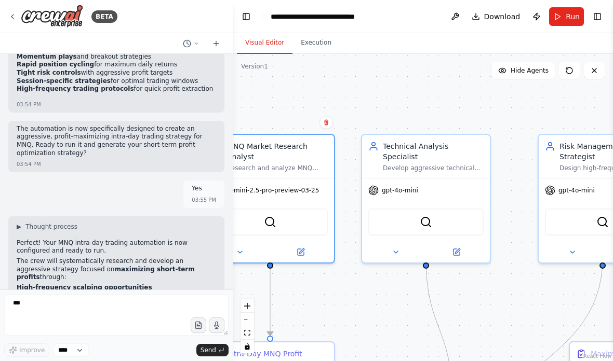
click at [459, 179] on div "gpt-4o-mini" at bounding box center [426, 190] width 128 height 23
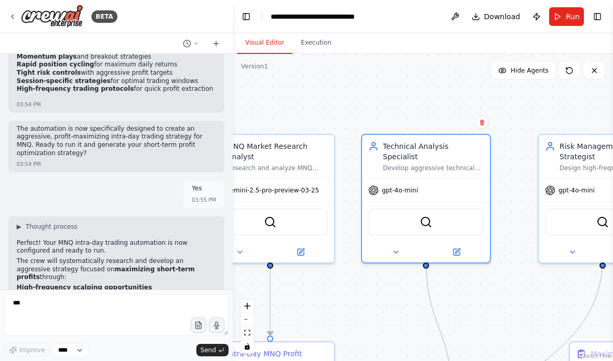
click at [464, 246] on button at bounding box center [456, 252] width 59 height 12
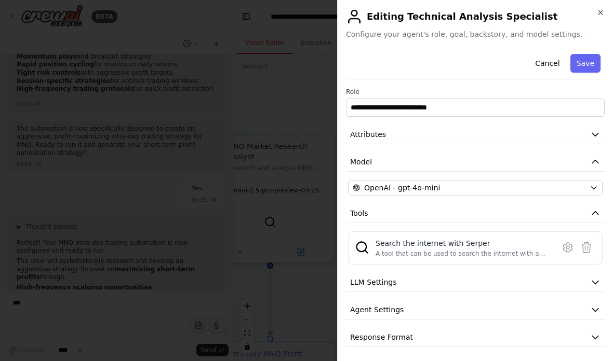
click at [563, 189] on div "OpenAI - gpt-4o-mini" at bounding box center [469, 188] width 233 height 10
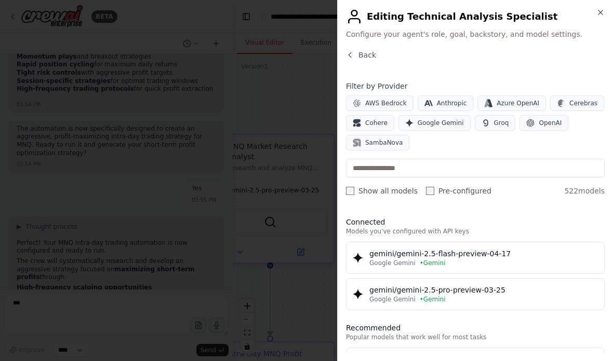
click at [523, 291] on div "gemini/gemini-2.5-pro-preview-03-25" at bounding box center [483, 290] width 228 height 10
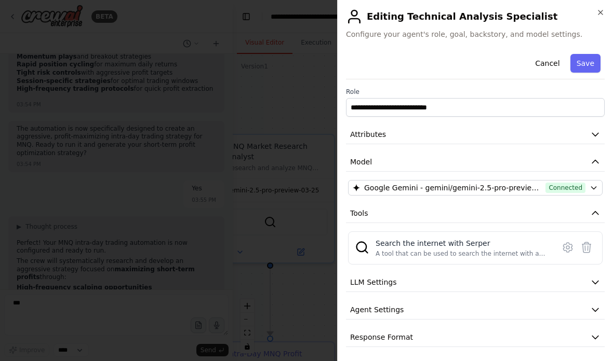
click at [587, 59] on button "Save" at bounding box center [585, 63] width 30 height 19
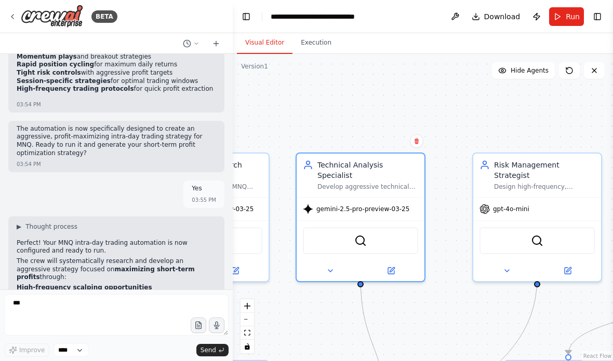
click at [543, 199] on div "gpt-4o-mini" at bounding box center [537, 209] width 128 height 23
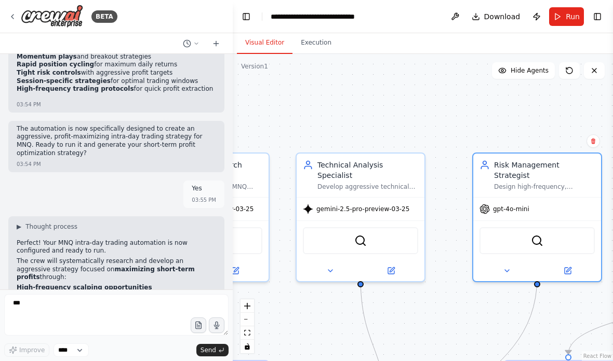
click at [567, 198] on div "gpt-4o-mini" at bounding box center [537, 209] width 128 height 23
click at [567, 268] on icon at bounding box center [567, 271] width 6 height 6
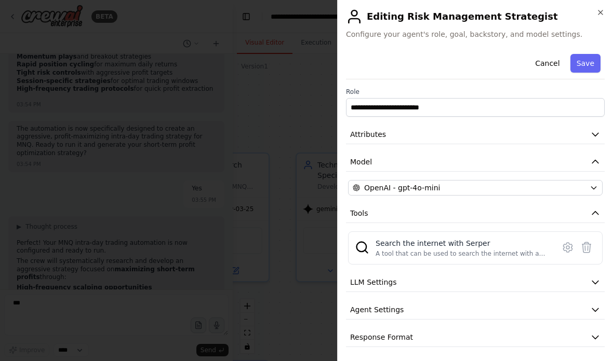
click at [550, 189] on div "OpenAI - gpt-4o-mini" at bounding box center [469, 188] width 233 height 10
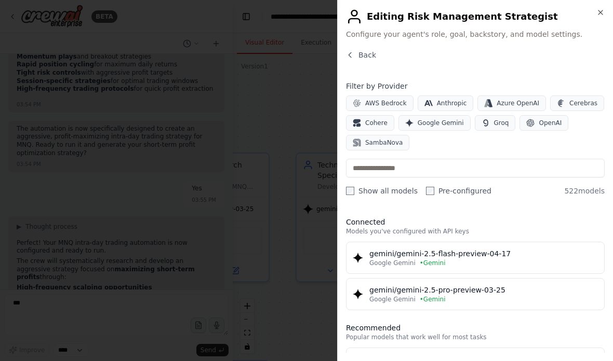
click at [521, 293] on div "gemini/gemini-2.5-pro-preview-03-25" at bounding box center [483, 290] width 228 height 10
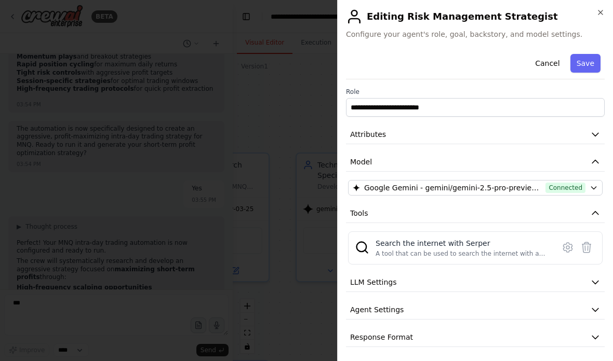
click at [587, 64] on button "Save" at bounding box center [585, 63] width 30 height 19
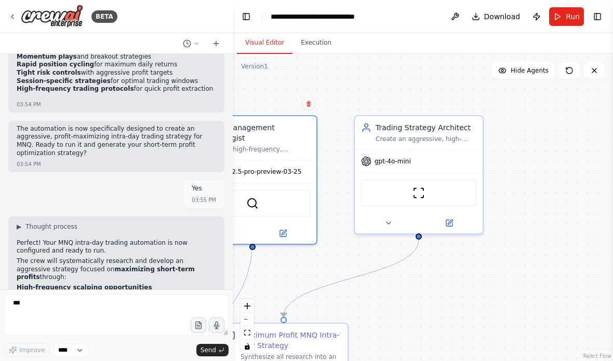
click at [451, 158] on div "gpt-4o-mini" at bounding box center [419, 161] width 128 height 23
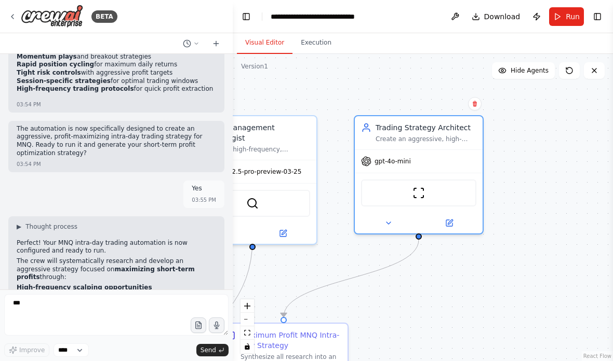
click at [434, 155] on div "gpt-4o-mini" at bounding box center [419, 161] width 128 height 23
click at [455, 224] on button at bounding box center [449, 223] width 59 height 12
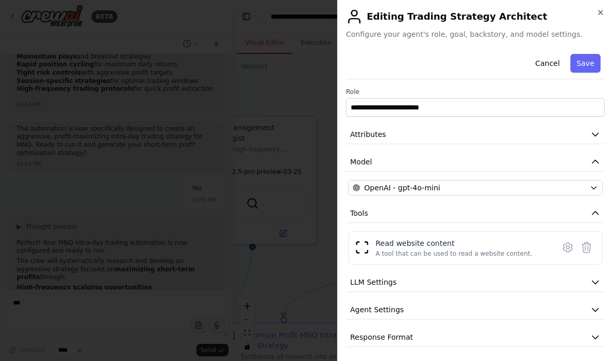
click at [541, 188] on div "OpenAI - gpt-4o-mini" at bounding box center [469, 188] width 233 height 10
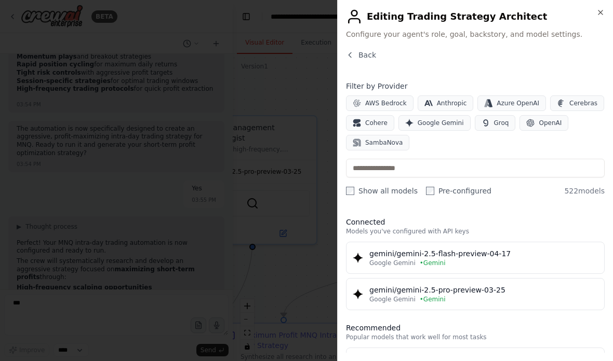
click at [529, 294] on div "gemini/gemini-2.5-pro-preview-03-25" at bounding box center [483, 290] width 228 height 10
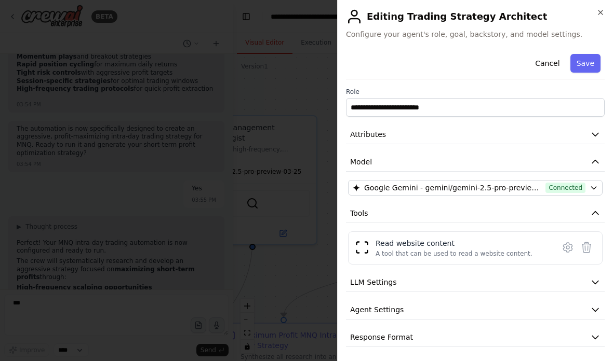
click at [597, 66] on button "Save" at bounding box center [585, 63] width 30 height 19
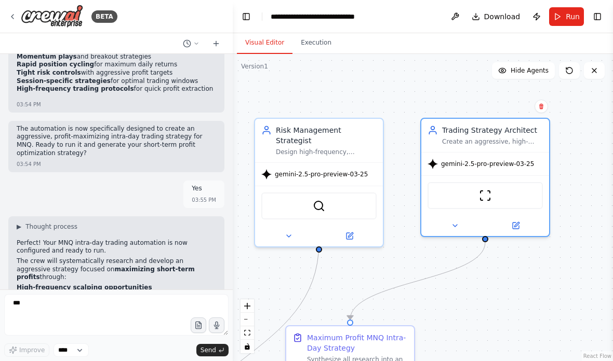
click at [570, 16] on span "Run" at bounding box center [573, 16] width 14 height 10
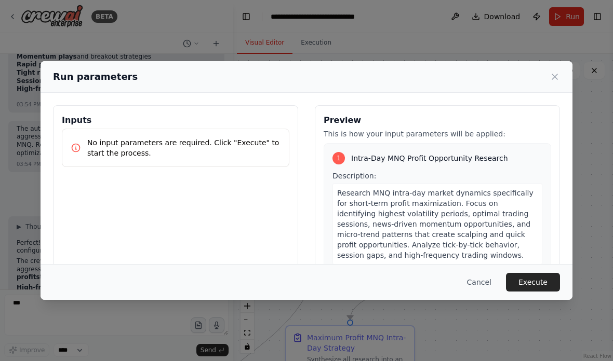
click at [537, 292] on button "Execute" at bounding box center [533, 282] width 54 height 19
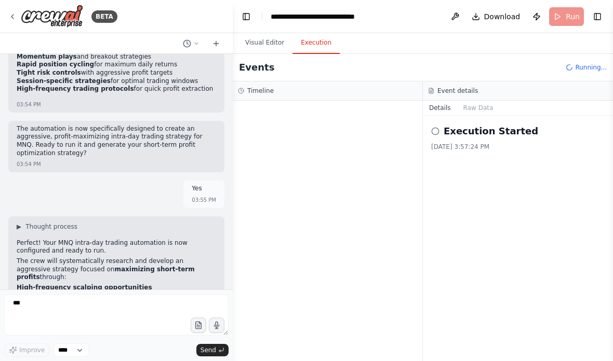
click at [252, 12] on button "Toggle Left Sidebar" at bounding box center [246, 16] width 15 height 15
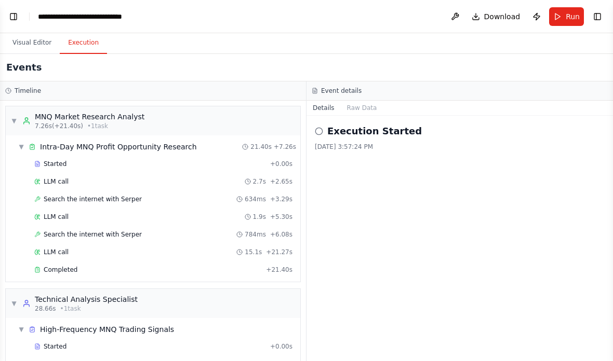
click at [15, 16] on button "Toggle Left Sidebar" at bounding box center [13, 16] width 15 height 15
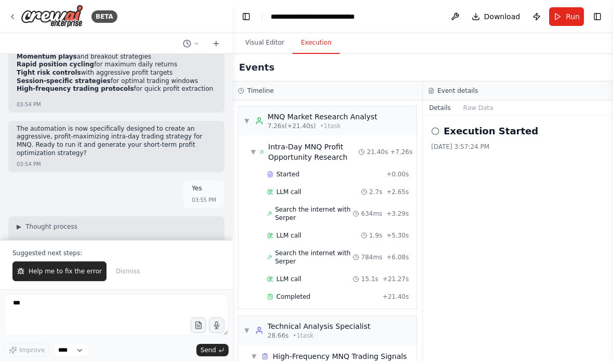
click at [46, 271] on span "Help me to fix the error" at bounding box center [65, 271] width 73 height 8
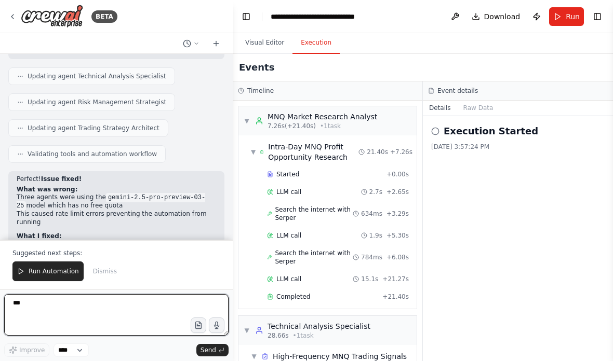
scroll to position [2822, 0]
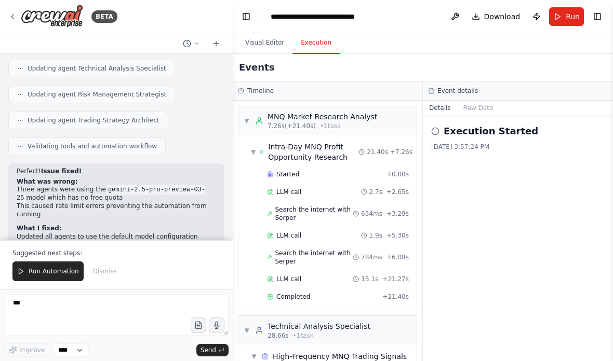
click at [37, 271] on span "Run Automation" at bounding box center [54, 271] width 50 height 8
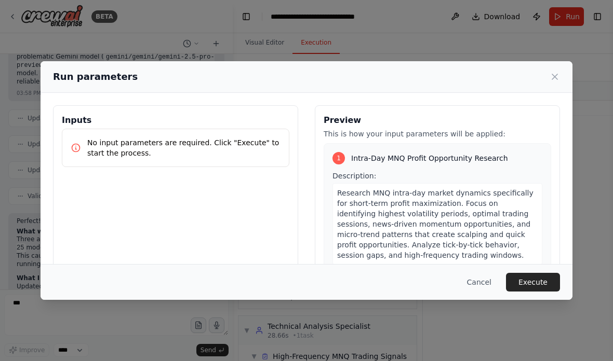
click at [536, 292] on button "Execute" at bounding box center [533, 282] width 54 height 19
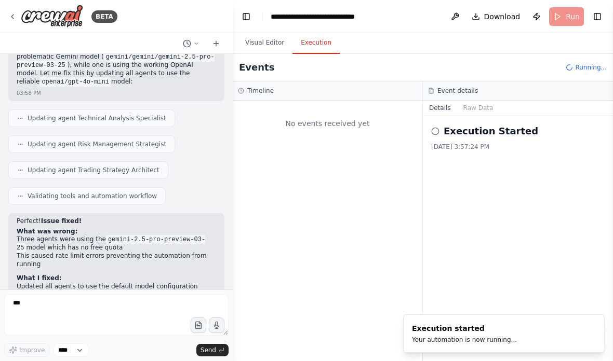
click at [250, 21] on button "Toggle Left Sidebar" at bounding box center [246, 16] width 15 height 15
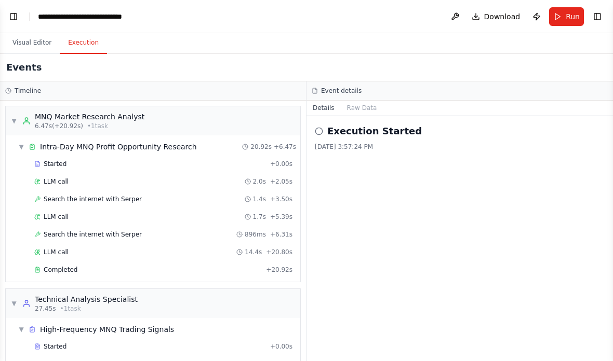
scroll to position [0, 0]
click at [19, 21] on button "Toggle Left Sidebar" at bounding box center [13, 16] width 15 height 15
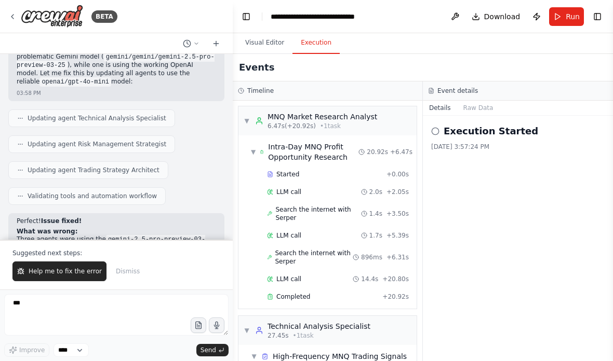
click at [42, 277] on button "Help me to fix the error" at bounding box center [59, 272] width 94 height 20
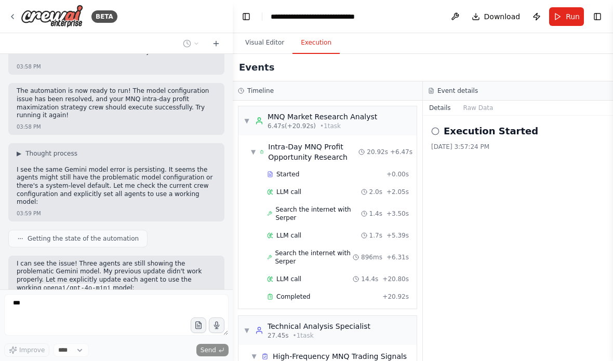
scroll to position [3066, 0]
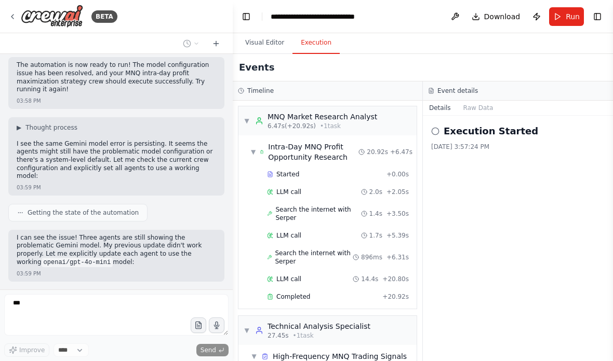
click at [260, 42] on button "Visual Editor" at bounding box center [265, 43] width 56 height 22
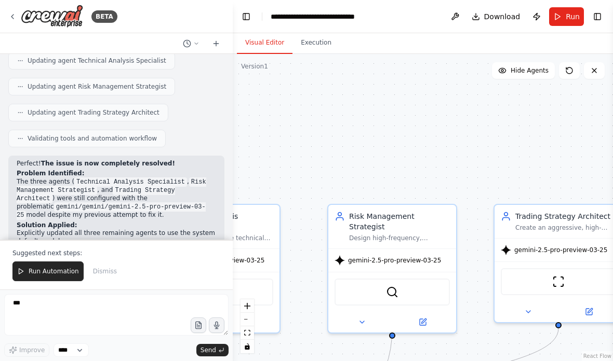
scroll to position [3313, 0]
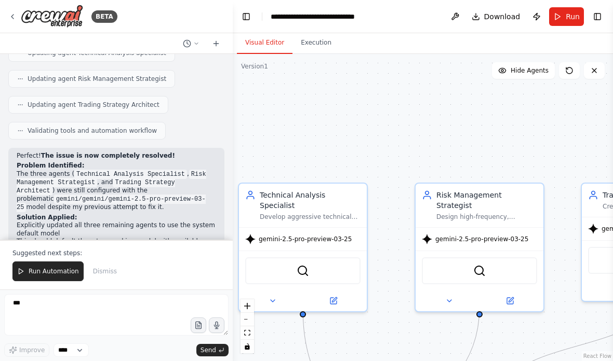
click at [48, 268] on span "Run Automation" at bounding box center [54, 271] width 50 height 8
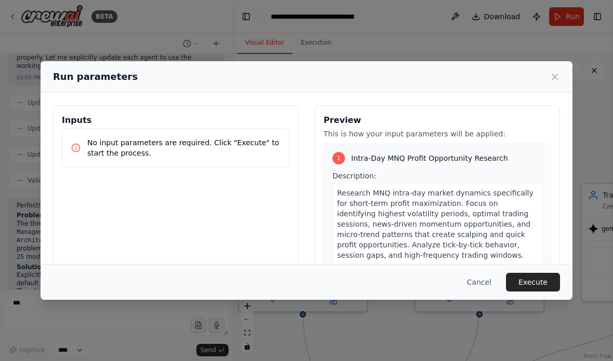
click at [536, 292] on button "Execute" at bounding box center [533, 282] width 54 height 19
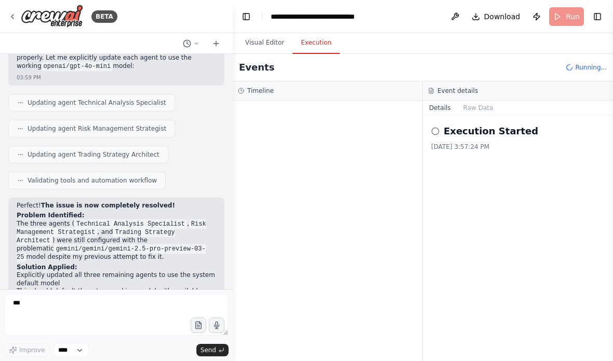
scroll to position [0, 0]
click at [241, 19] on button "Toggle Left Sidebar" at bounding box center [246, 16] width 15 height 15
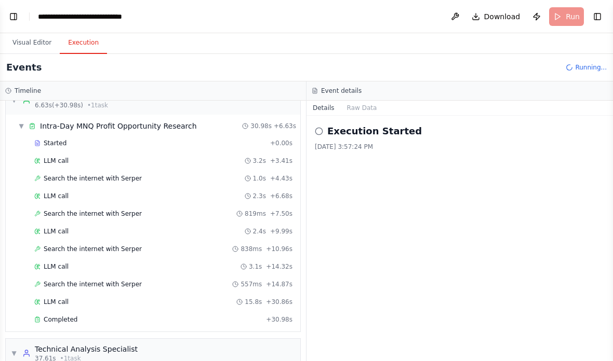
scroll to position [56, 0]
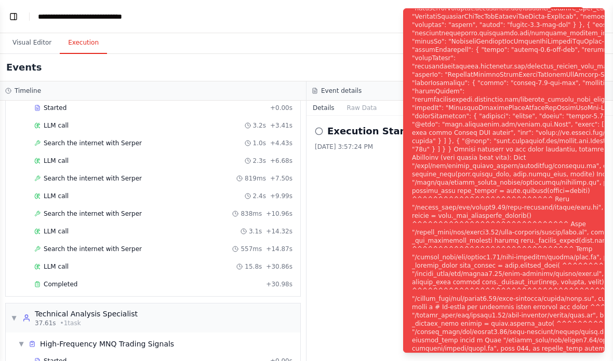
click at [32, 39] on button "Visual Editor" at bounding box center [32, 43] width 56 height 22
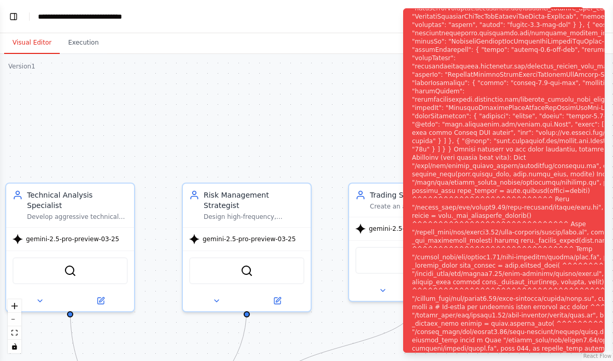
click at [47, 235] on span "gemini-2.5-pro-preview-03-25" at bounding box center [72, 239] width 93 height 8
click at [99, 298] on icon at bounding box center [101, 301] width 6 height 6
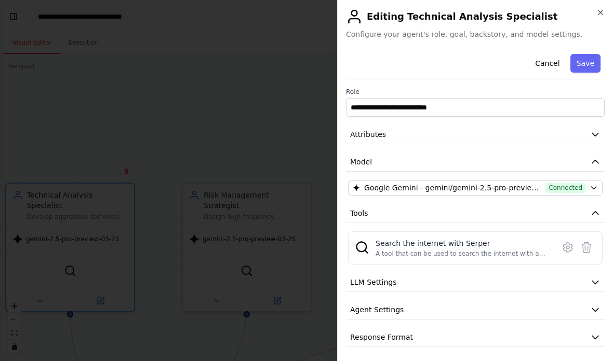
click at [531, 190] on span "Google Gemini - gemini/gemini-2.5-pro-preview-03-25 (Gemini)" at bounding box center [452, 188] width 177 height 10
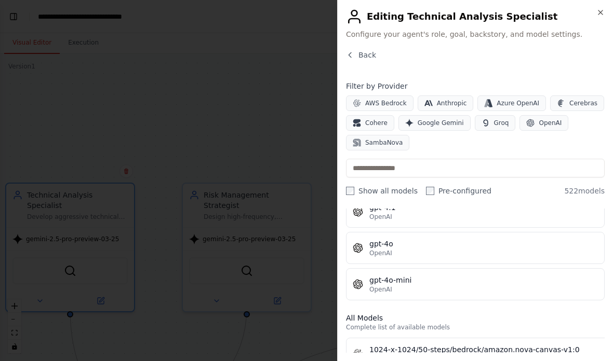
scroll to position [298, 0]
click at [522, 249] on div "OpenAI" at bounding box center [483, 253] width 228 height 8
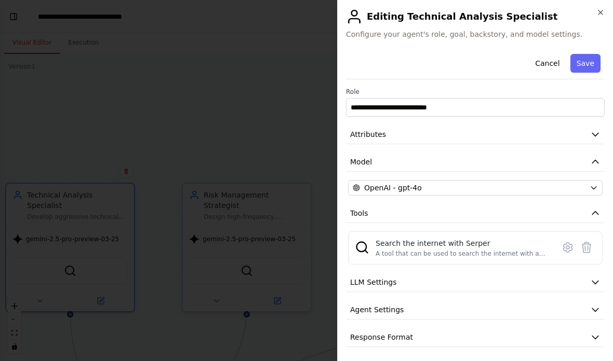
click at [542, 187] on div "OpenAI - gpt-4o" at bounding box center [469, 188] width 233 height 10
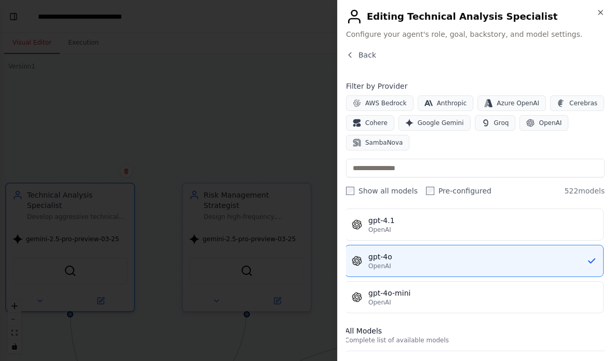
scroll to position [287, 2]
click at [517, 283] on button "gpt-4o-mini OpenAI" at bounding box center [473, 295] width 259 height 32
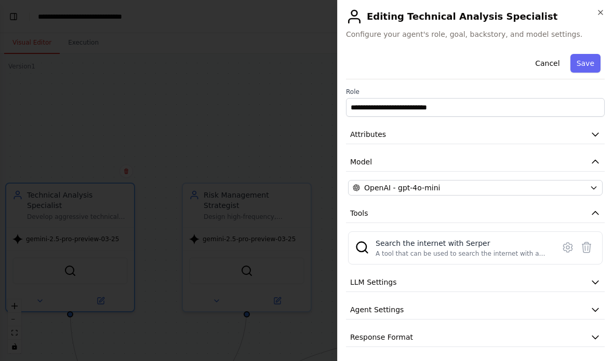
click at [596, 62] on button "Save" at bounding box center [585, 63] width 30 height 19
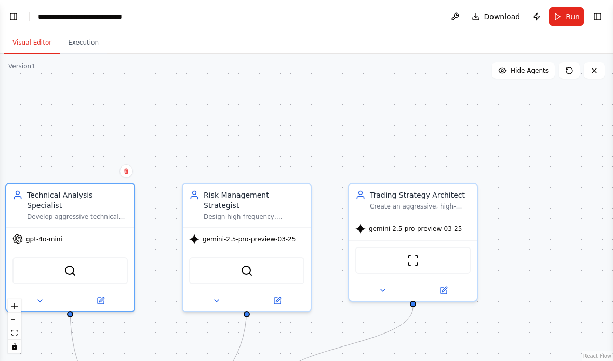
click at [210, 235] on span "gemini-2.5-pro-preview-03-25" at bounding box center [249, 239] width 93 height 8
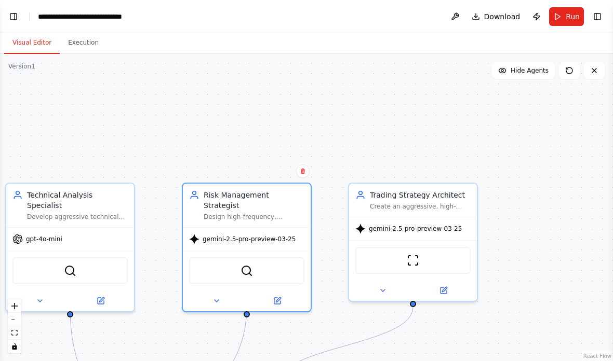
click at [279, 298] on icon at bounding box center [278, 300] width 5 height 5
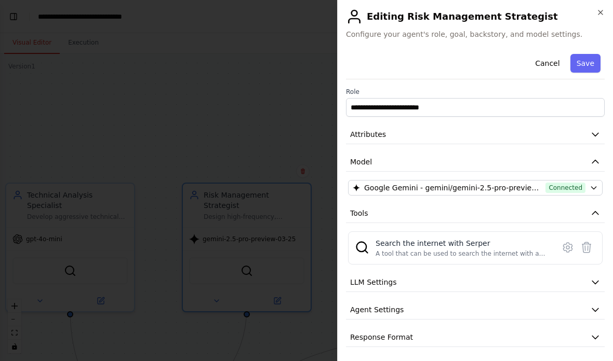
click at [529, 190] on span "Google Gemini - gemini/gemini-2.5-pro-preview-03-25 (Gemini)" at bounding box center [452, 188] width 177 height 10
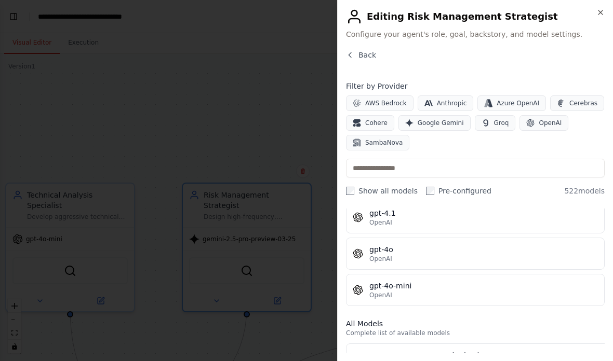
scroll to position [292, 0]
click at [527, 285] on div "gpt-4o-mini" at bounding box center [483, 286] width 228 height 10
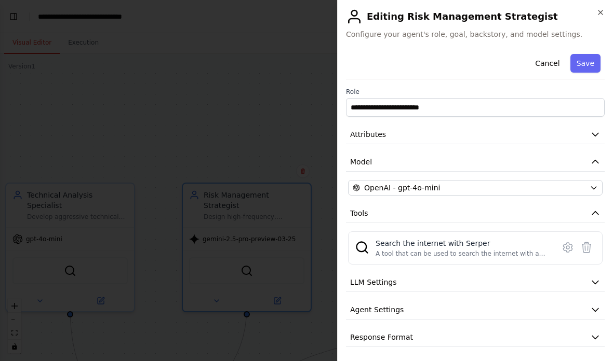
click at [584, 58] on button "Save" at bounding box center [585, 63] width 30 height 19
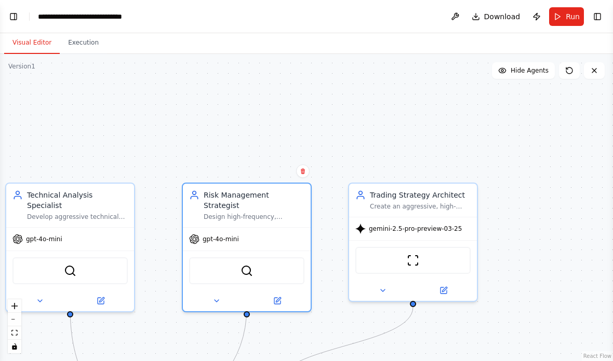
click at [441, 230] on span "gemini-2.5-pro-preview-03-25" at bounding box center [415, 229] width 93 height 8
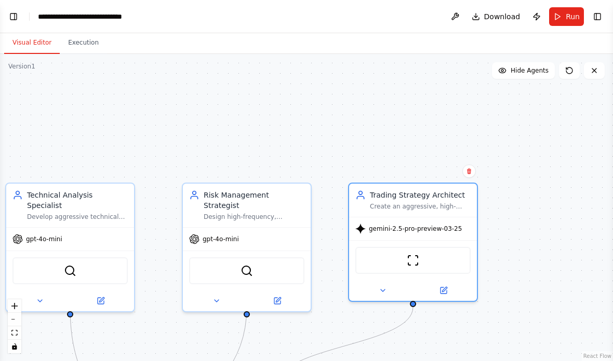
click at [449, 227] on span "gemini-2.5-pro-preview-03-25" at bounding box center [415, 229] width 93 height 8
click at [456, 289] on button at bounding box center [443, 291] width 59 height 12
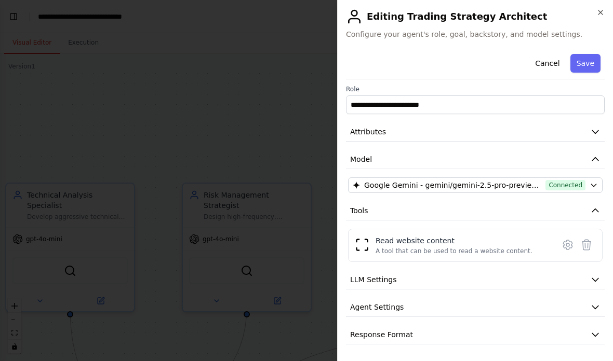
scroll to position [3, 0]
click at [535, 186] on span "Google Gemini - gemini/gemini-2.5-pro-preview-03-25 (Gemini)" at bounding box center [452, 185] width 177 height 10
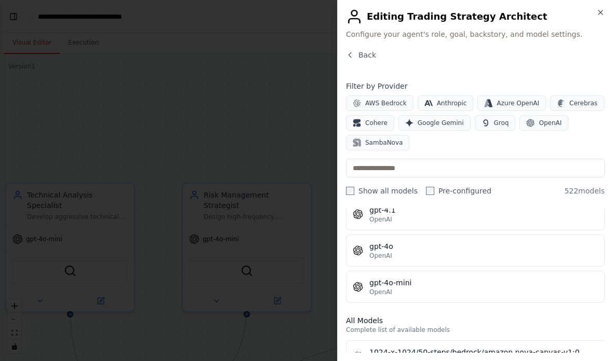
scroll to position [297, 0]
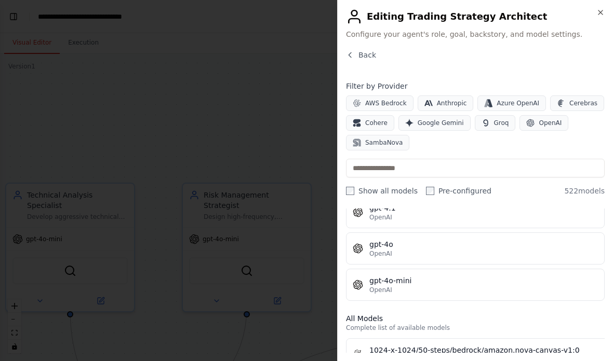
click at [512, 277] on div "gpt-4o-mini" at bounding box center [483, 281] width 228 height 10
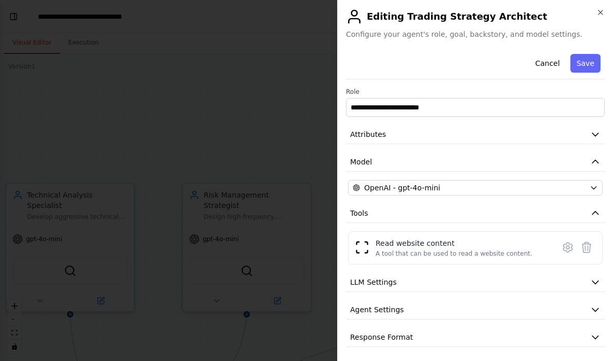
click at [590, 63] on button "Save" at bounding box center [585, 63] width 30 height 19
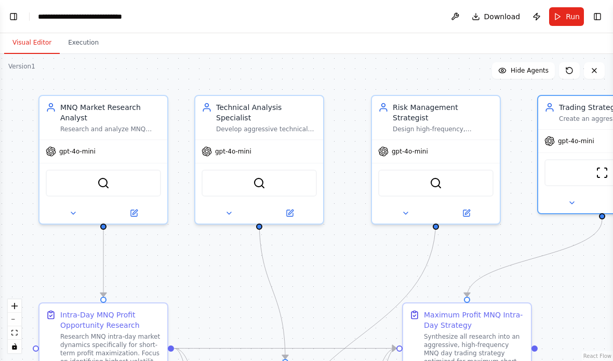
scroll to position [2, 0]
click at [571, 12] on span "Run" at bounding box center [573, 16] width 14 height 10
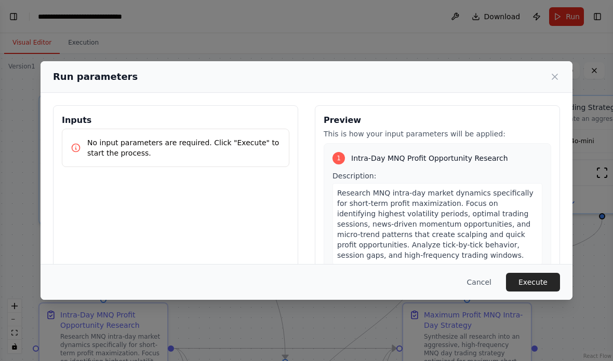
click at [542, 290] on button "Execute" at bounding box center [533, 282] width 54 height 19
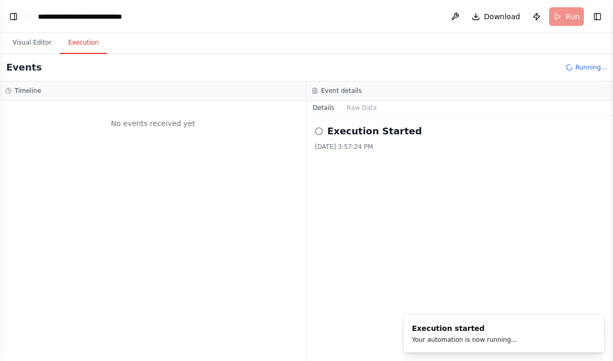
scroll to position [0, 0]
click at [12, 15] on button "Toggle Left Sidebar" at bounding box center [13, 16] width 15 height 15
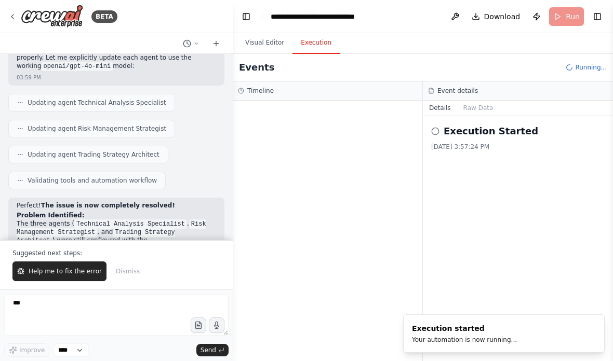
click at [246, 19] on button "Toggle Left Sidebar" at bounding box center [246, 16] width 15 height 15
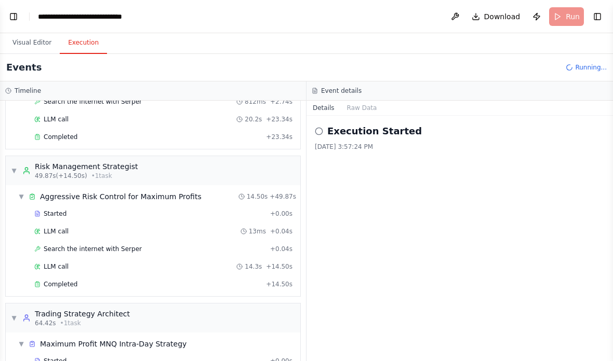
scroll to position [263, 0]
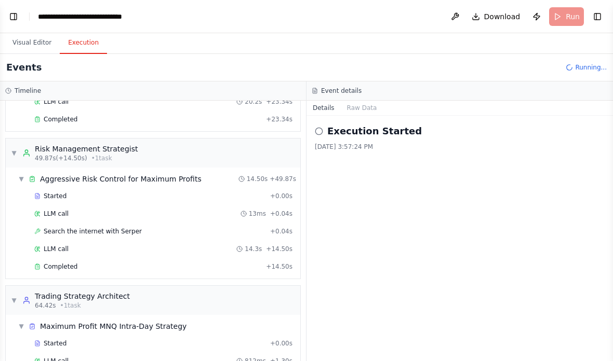
click at [46, 189] on div "Started + 0.00s" at bounding box center [163, 197] width 265 height 16
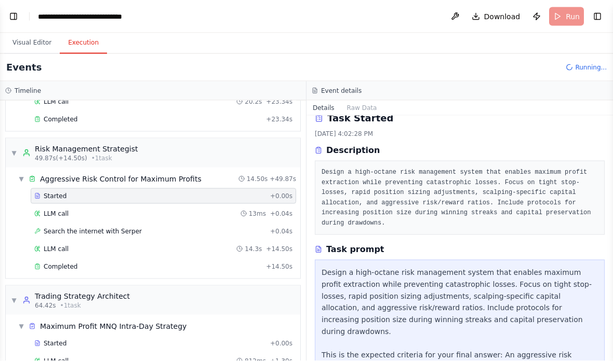
scroll to position [42, 0]
click at [207, 227] on div "Search the internet with Serper + 0.04s" at bounding box center [163, 231] width 258 height 8
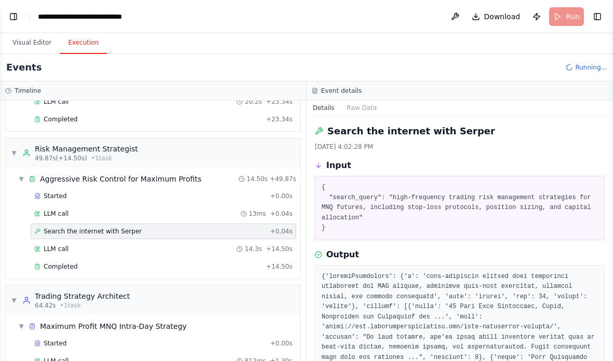
click at [179, 206] on div "LLM call 13ms + 0.04s" at bounding box center [163, 214] width 265 height 16
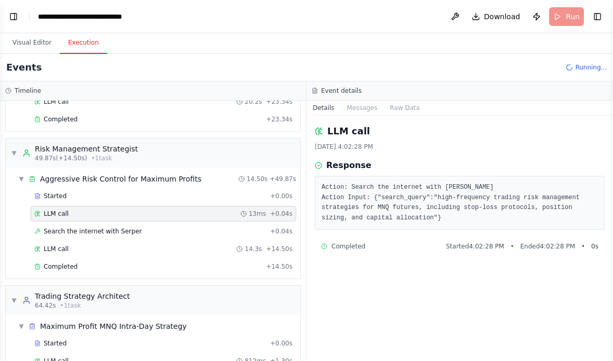
click at [143, 227] on div "Search the internet with Serper + 0.04s" at bounding box center [163, 231] width 258 height 8
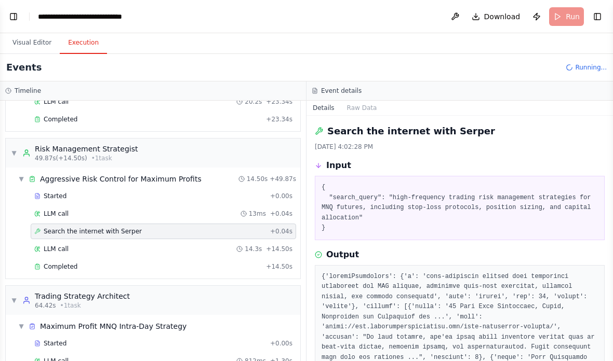
click at [167, 241] on div "LLM call 14.3s + 14.50s" at bounding box center [163, 249] width 265 height 16
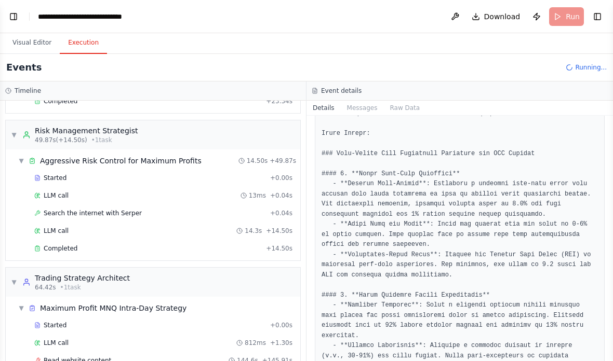
scroll to position [280, 0]
click at [154, 357] on div "Read website content 144.6s + 145.91s" at bounding box center [163, 361] width 258 height 8
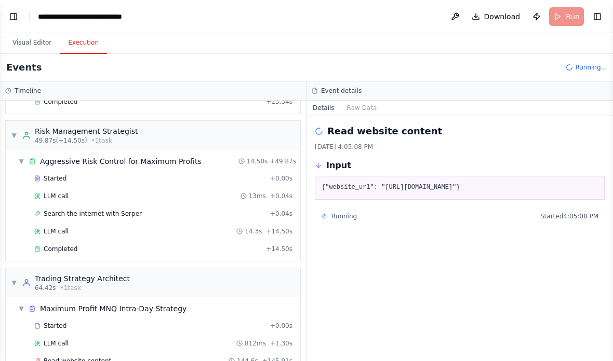
click at [68, 318] on div "Started + 0.00s" at bounding box center [163, 326] width 265 height 16
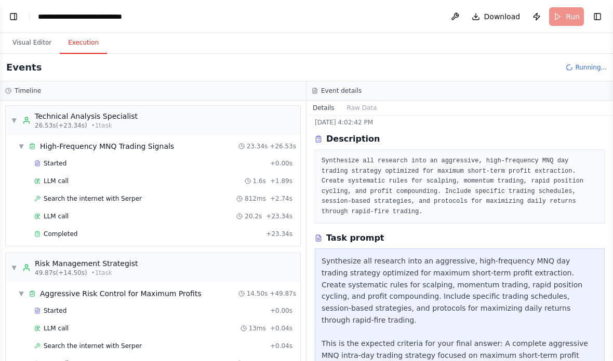
scroll to position [149, 0]
click at [230, 306] on div "Started" at bounding box center [150, 310] width 232 height 8
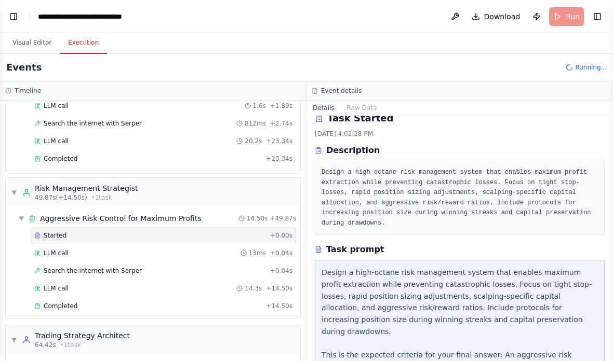
scroll to position [223, 0]
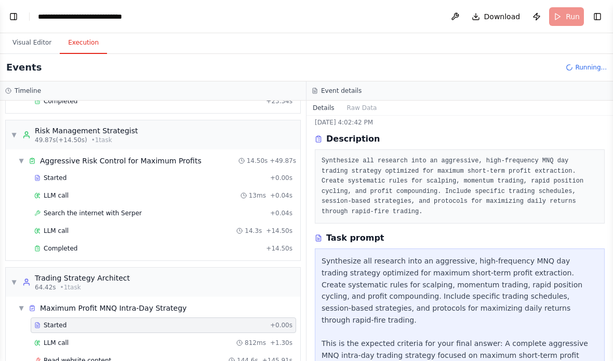
scroll to position [280, 0]
click at [142, 354] on div "Read website content 144.6s + 145.91s" at bounding box center [163, 362] width 265 height 16
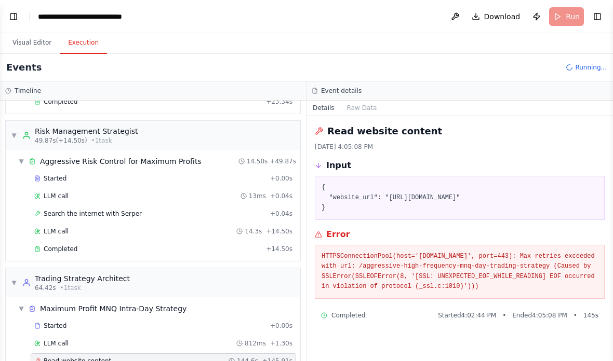
click at [59, 245] on span "Completed" at bounding box center [61, 249] width 34 height 8
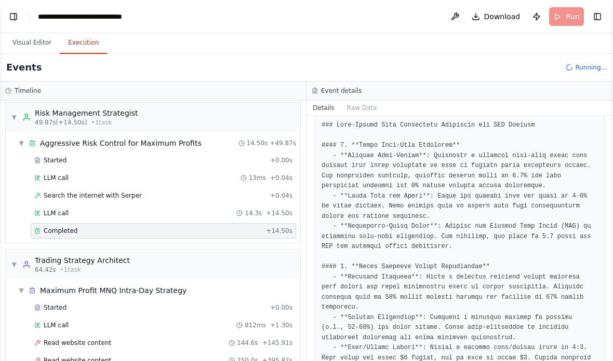
scroll to position [298, 0]
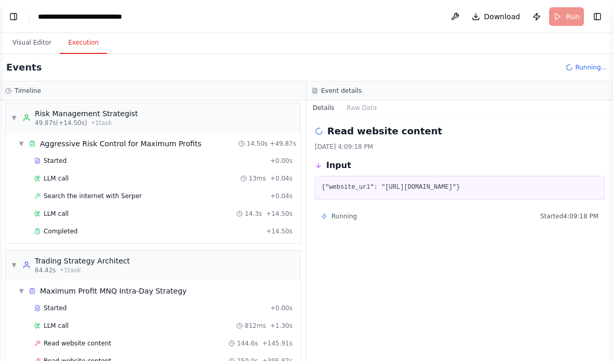
click at [233, 357] on div "250.0s" at bounding box center [243, 361] width 30 height 8
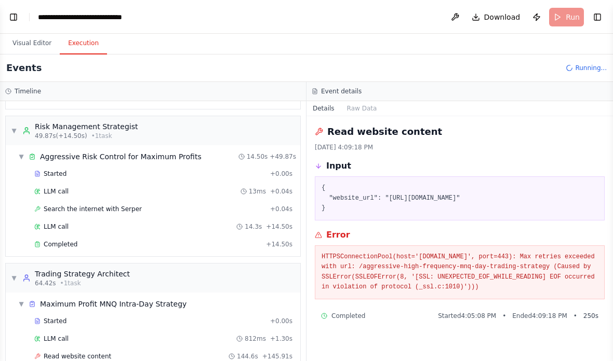
scroll to position [286, 0]
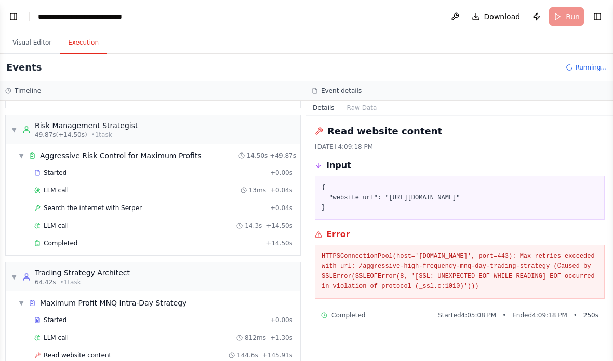
click at [9, 12] on button "Toggle Left Sidebar" at bounding box center [13, 16] width 15 height 15
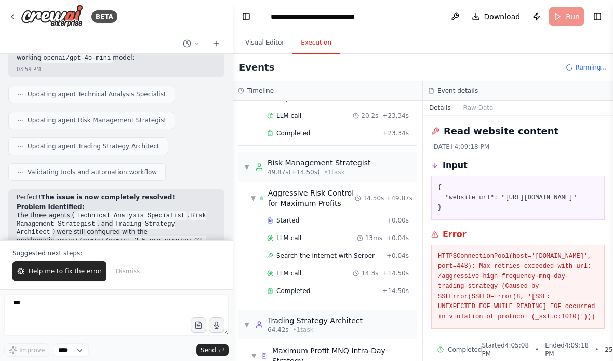
click at [499, 18] on span "Download" at bounding box center [502, 16] width 36 height 10
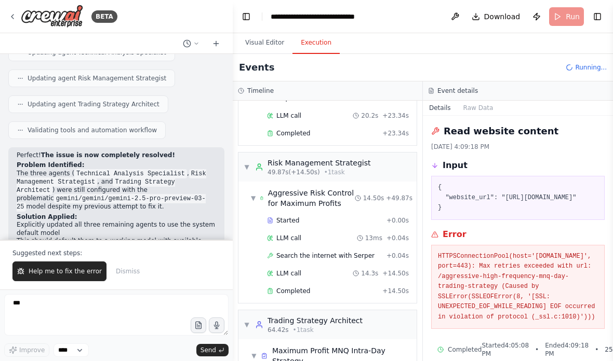
scroll to position [3313, 0]
click at [54, 274] on span "Help me to fix the error" at bounding box center [65, 271] width 73 height 8
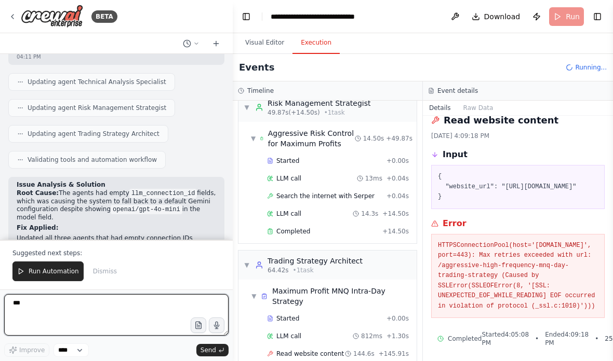
scroll to position [3804, 0]
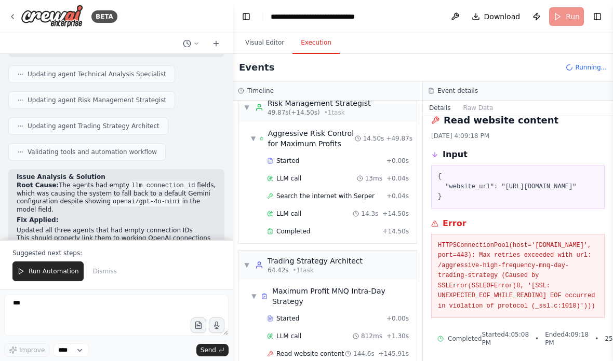
click at [38, 278] on button "Run Automation" at bounding box center [47, 272] width 71 height 20
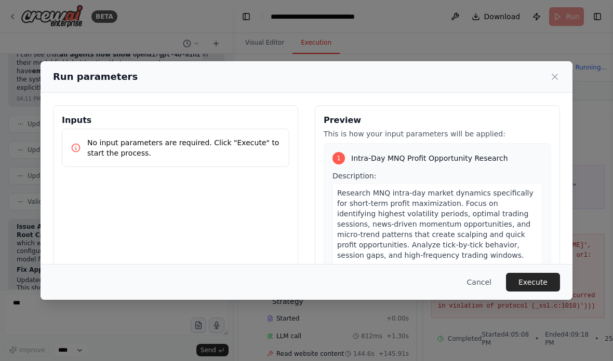
click at [539, 292] on button "Execute" at bounding box center [533, 282] width 54 height 19
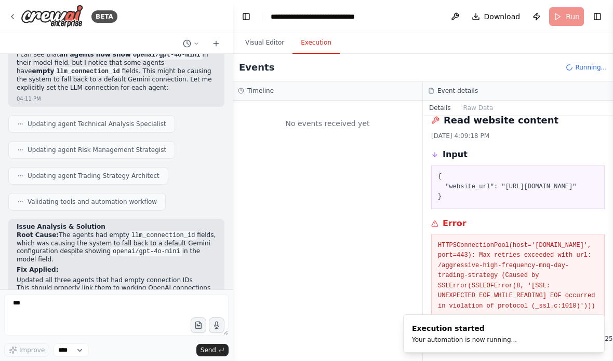
click at [247, 3] on header "**********" at bounding box center [423, 16] width 380 height 33
click at [246, 15] on button "Toggle Left Sidebar" at bounding box center [246, 16] width 15 height 15
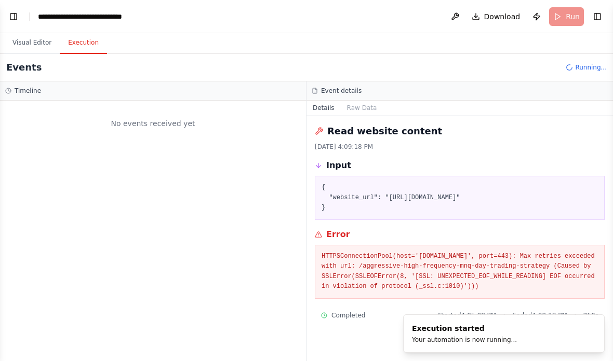
click at [26, 44] on button "Visual Editor" at bounding box center [32, 43] width 56 height 22
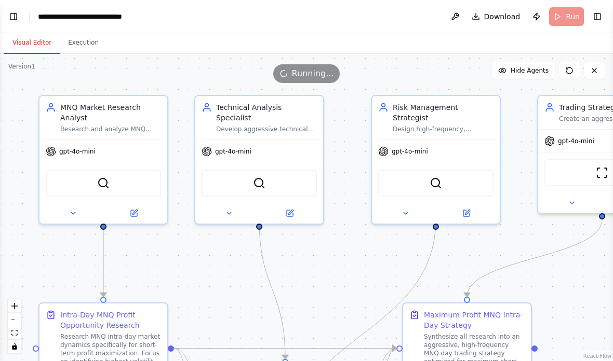
click at [74, 41] on button "Execution" at bounding box center [83, 43] width 47 height 22
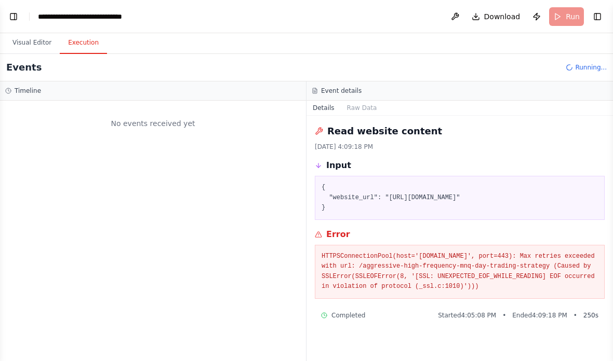
click at [32, 36] on button "Visual Editor" at bounding box center [32, 43] width 56 height 22
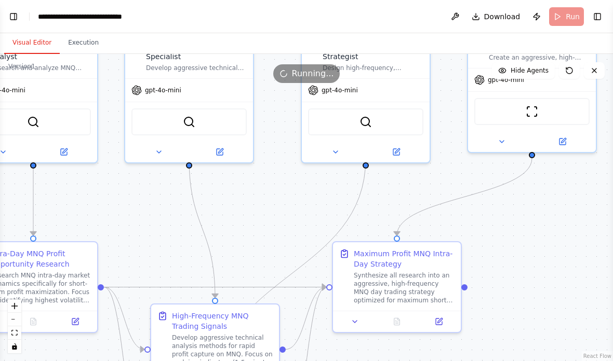
click at [73, 41] on button "Execution" at bounding box center [83, 43] width 47 height 22
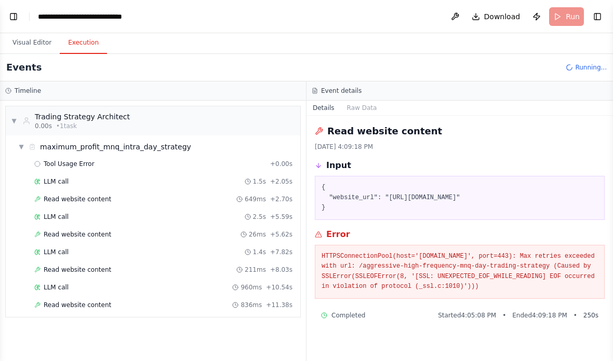
scroll to position [42, 0]
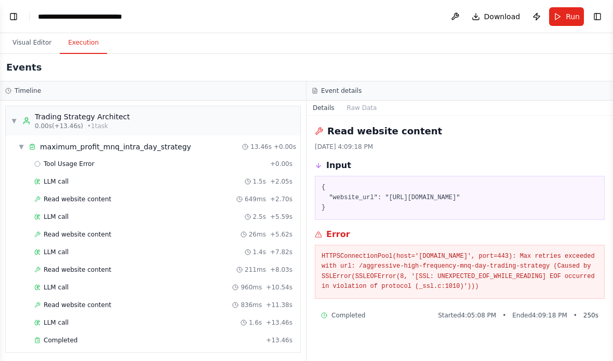
click at [62, 156] on div "Tool Usage Error + 0.00s" at bounding box center [163, 164] width 265 height 16
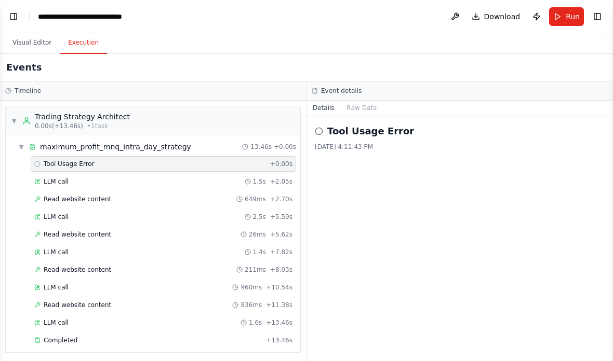
click at [65, 337] on span "Completed" at bounding box center [61, 341] width 34 height 8
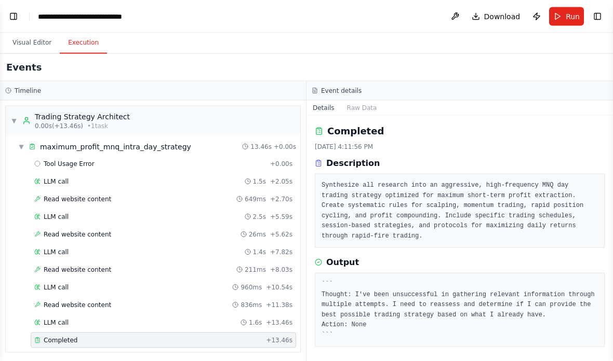
scroll to position [0, 0]
click at [29, 43] on button "Visual Editor" at bounding box center [32, 43] width 56 height 22
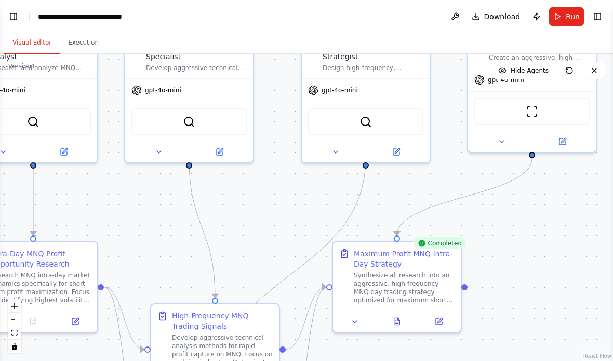
click at [80, 42] on button "Execution" at bounding box center [83, 43] width 47 height 22
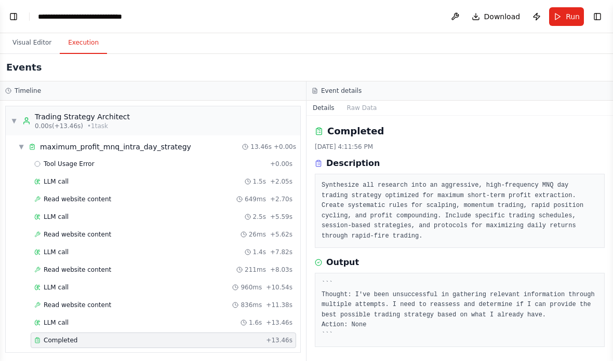
click at [560, 25] on button "Run" at bounding box center [566, 16] width 35 height 19
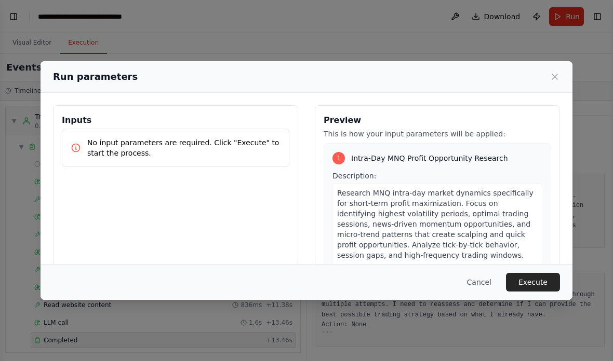
click at [549, 292] on button "Execute" at bounding box center [533, 282] width 54 height 19
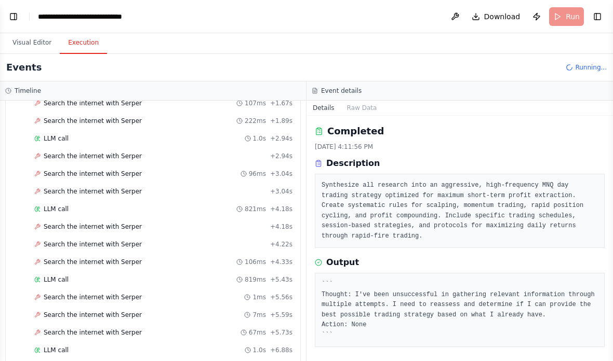
scroll to position [409, 0]
click at [80, 289] on div "Search the internet with Serper 1ms + 5.56s" at bounding box center [163, 297] width 265 height 16
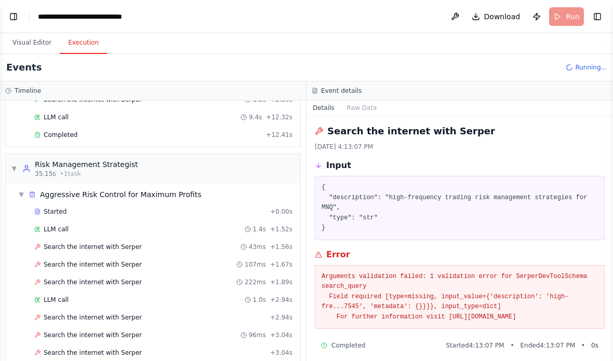
scroll to position [247, 0]
click at [76, 240] on div "Search the internet with Serper 43ms + 1.56s" at bounding box center [163, 248] width 265 height 16
click at [85, 275] on div "Search the internet with Serper 222ms + 1.89s" at bounding box center [163, 283] width 265 height 16
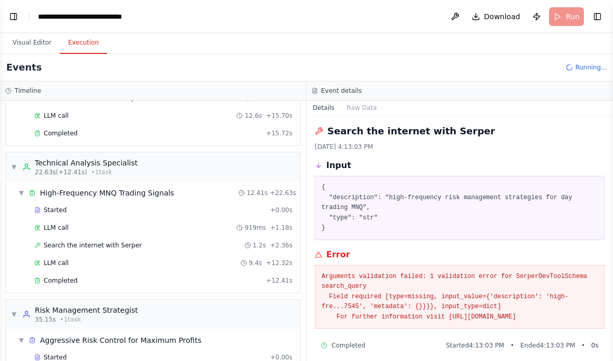
scroll to position [100, 0]
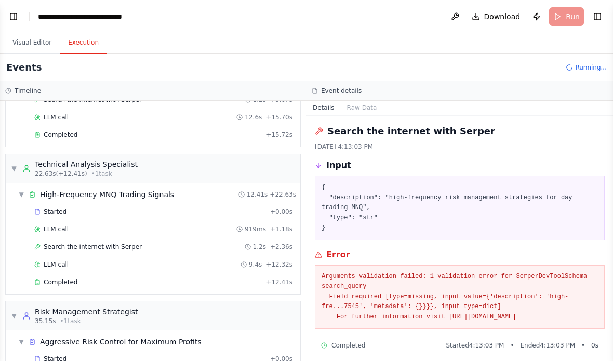
click at [15, 15] on button "Toggle Left Sidebar" at bounding box center [13, 16] width 15 height 15
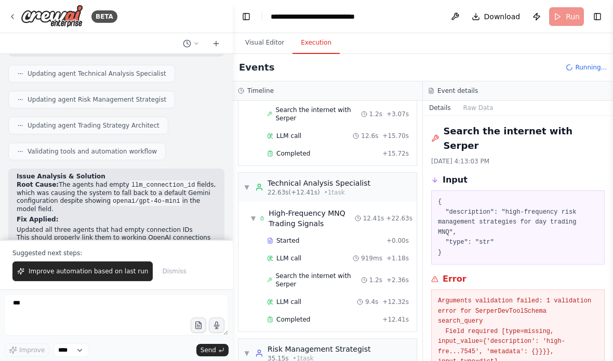
scroll to position [3804, 0]
click at [260, 46] on button "Visual Editor" at bounding box center [265, 43] width 56 height 22
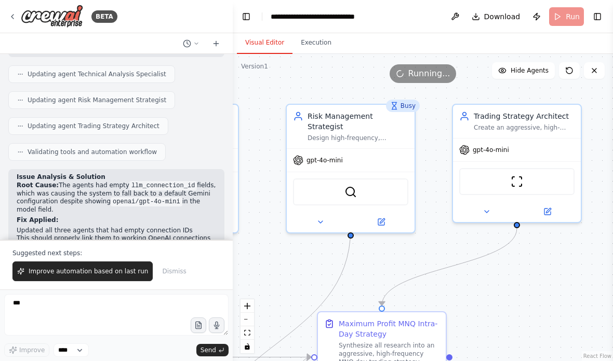
click at [558, 209] on button at bounding box center [547, 212] width 59 height 12
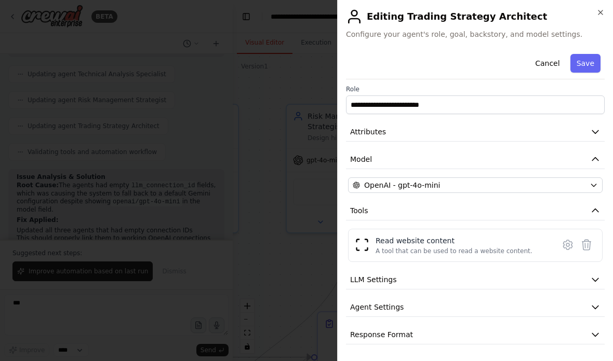
click at [593, 274] on button "LLM Settings" at bounding box center [475, 280] width 259 height 19
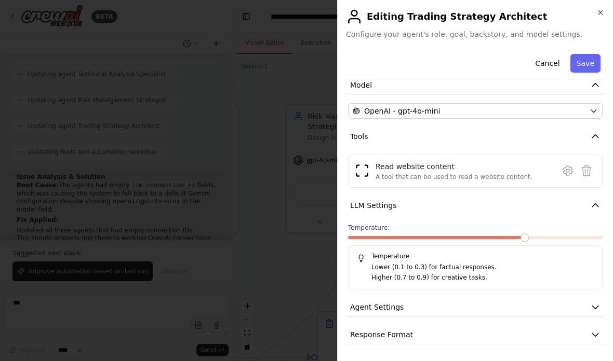
scroll to position [76, 0]
click at [604, 200] on button "LLM Settings" at bounding box center [475, 206] width 259 height 19
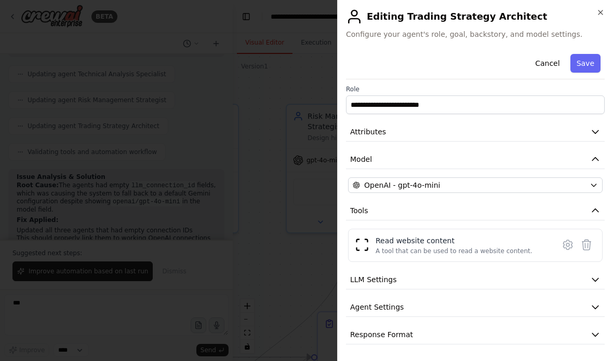
click at [600, 280] on button "LLM Settings" at bounding box center [475, 280] width 259 height 19
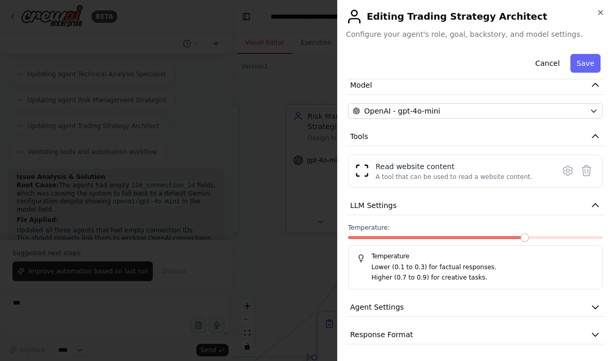
scroll to position [76, 0]
click at [528, 238] on span at bounding box center [524, 238] width 8 height 8
click at [598, 211] on icon "button" at bounding box center [595, 206] width 10 height 10
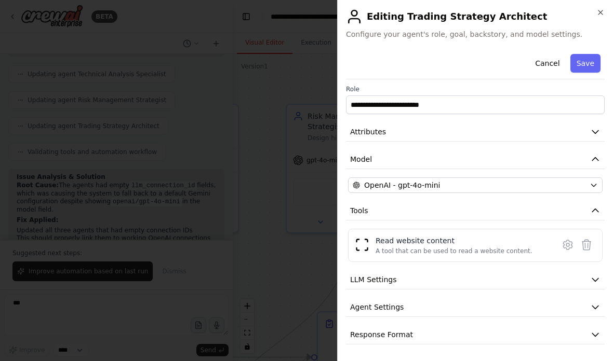
scroll to position [3, 0]
click at [604, 11] on icon "button" at bounding box center [600, 12] width 8 height 8
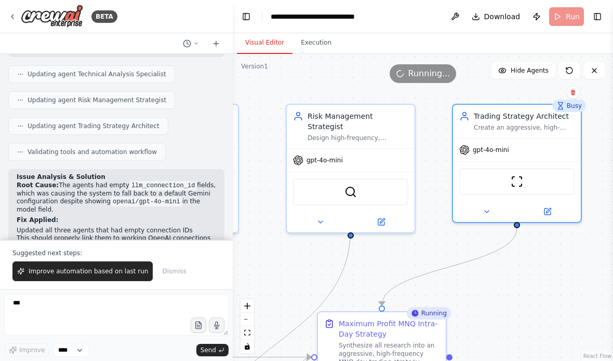
click at [381, 117] on div "Risk Management Strategist" at bounding box center [357, 121] width 101 height 21
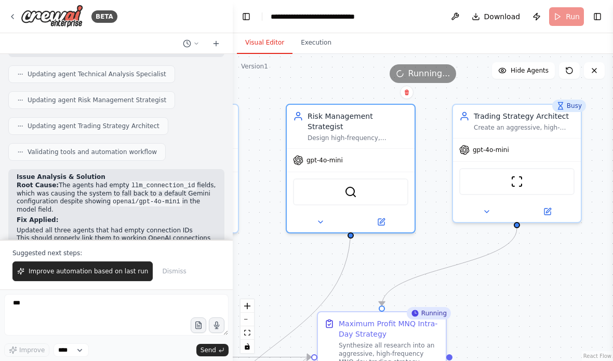
click at [381, 116] on div "Risk Management Strategist" at bounding box center [357, 121] width 101 height 21
click at [386, 216] on button at bounding box center [381, 222] width 59 height 12
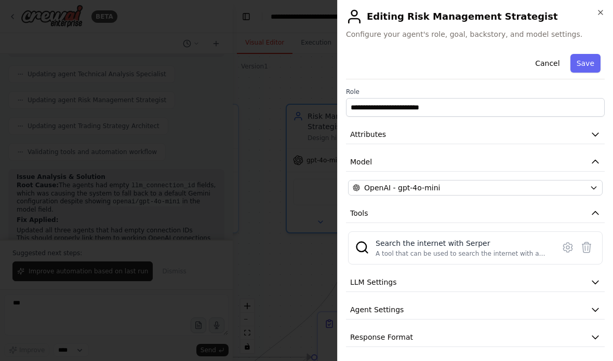
click at [597, 280] on icon "button" at bounding box center [595, 282] width 10 height 10
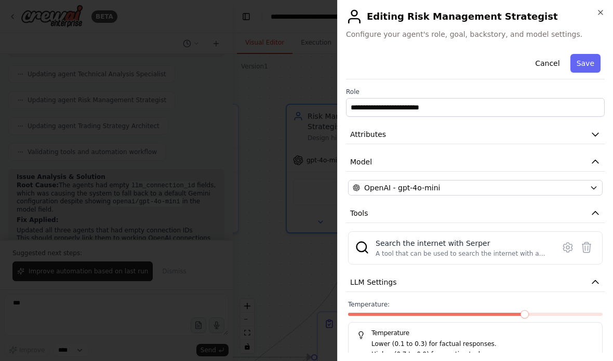
click at [603, 282] on button "LLM Settings" at bounding box center [475, 282] width 259 height 19
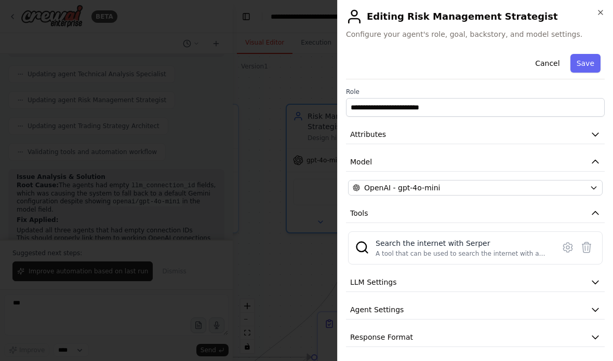
click at [600, 4] on div "**********" at bounding box center [475, 180] width 276 height 361
click at [602, 10] on icon "button" at bounding box center [600, 12] width 8 height 8
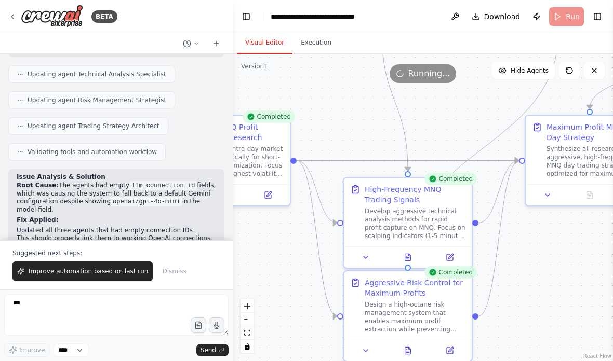
click at [321, 41] on button "Execution" at bounding box center [315, 43] width 47 height 22
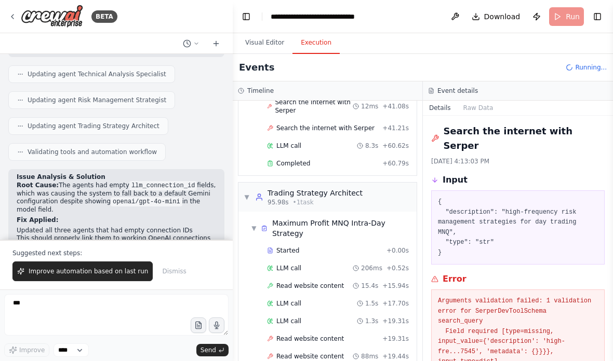
scroll to position [2401, 0]
click at [346, 164] on div "Completed" at bounding box center [322, 164] width 111 height 8
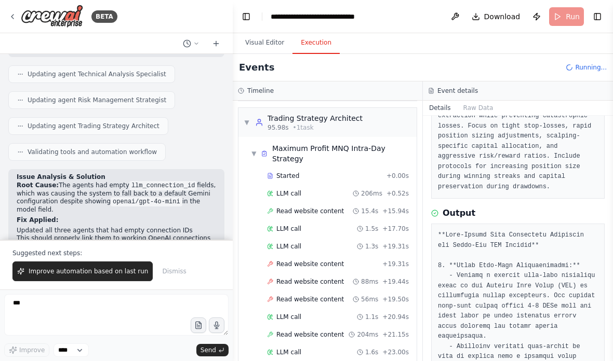
scroll to position [2475, 0]
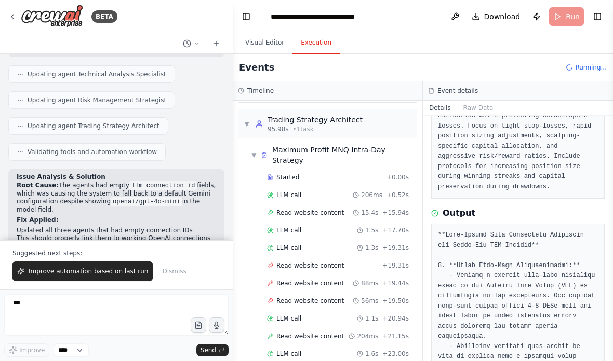
click at [247, 19] on button "Toggle Left Sidebar" at bounding box center [246, 16] width 15 height 15
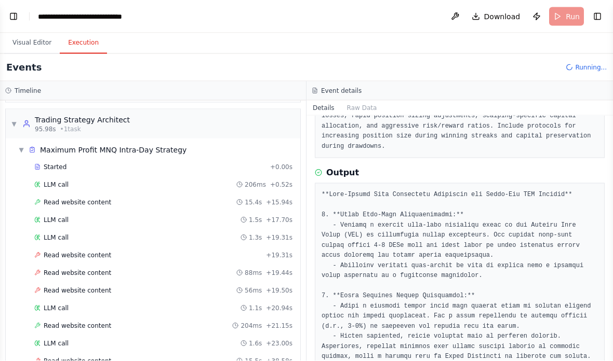
scroll to position [42, 0]
click at [57, 354] on div "Read website content 15.5s + 38.58s" at bounding box center [163, 362] width 265 height 16
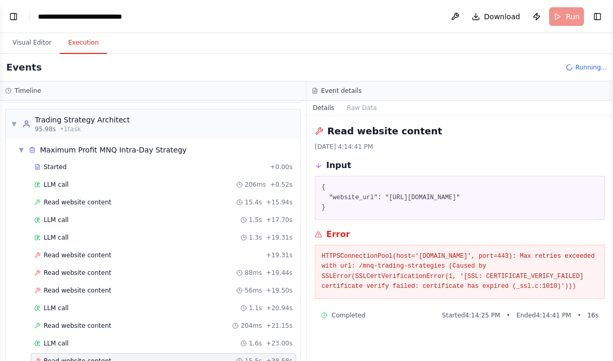
scroll to position [0, 0]
click at [16, 13] on button "Toggle Left Sidebar" at bounding box center [13, 16] width 15 height 15
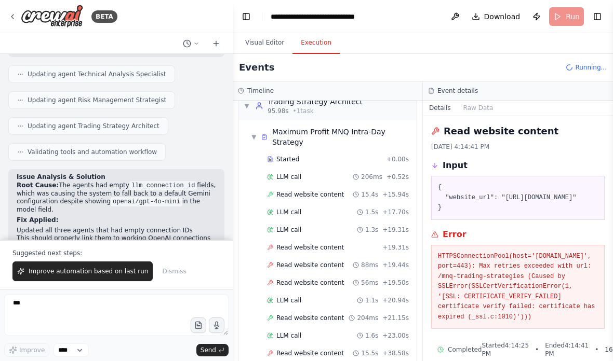
scroll to position [2493, 0]
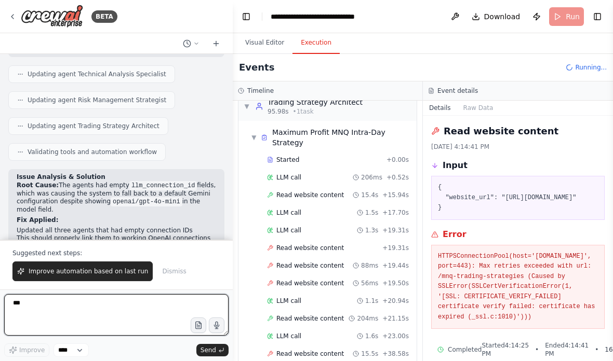
click at [41, 315] on textarea "***" at bounding box center [116, 315] width 224 height 42
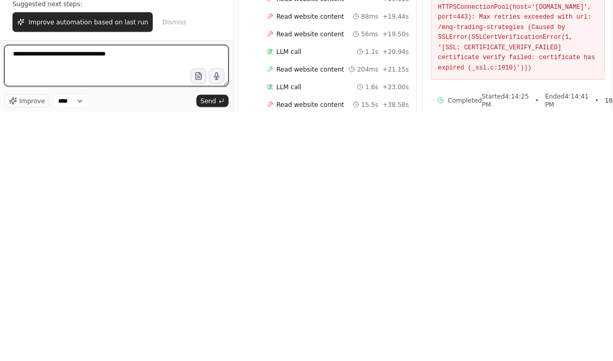
type textarea "**********"
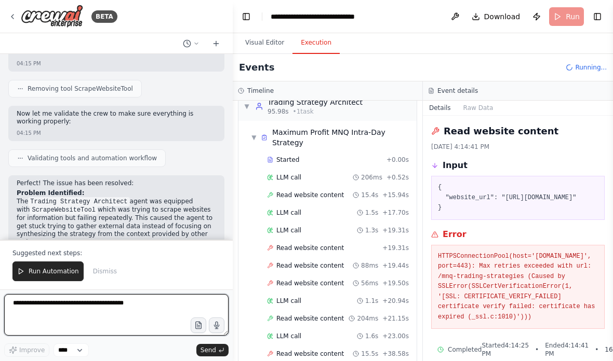
scroll to position [4459, 0]
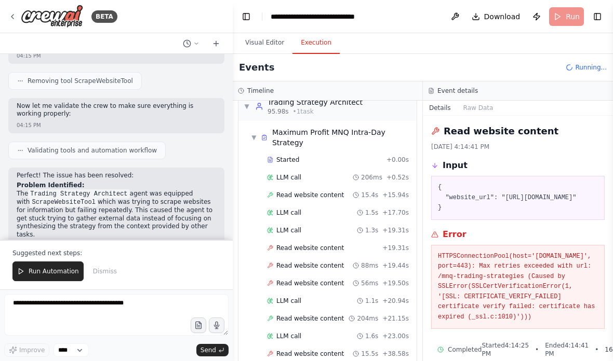
click at [49, 260] on div "Suggested next steps: Run Automation Dismiss" at bounding box center [116, 265] width 233 height 50
click at [34, 271] on span "Run Automation" at bounding box center [54, 271] width 50 height 8
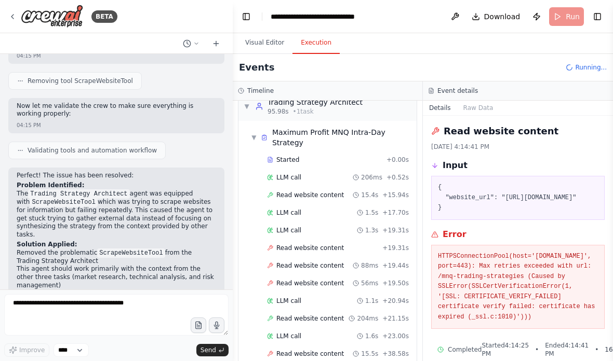
scroll to position [4409, 0]
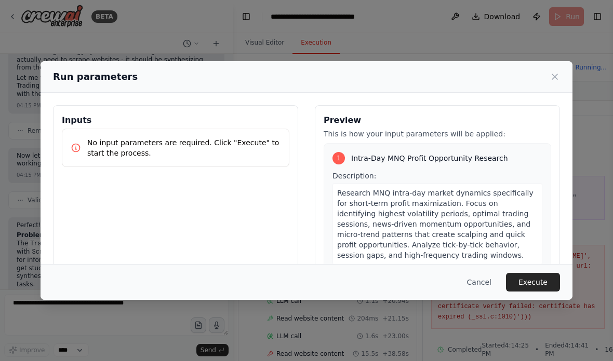
click at [526, 292] on button "Execute" at bounding box center [533, 282] width 54 height 19
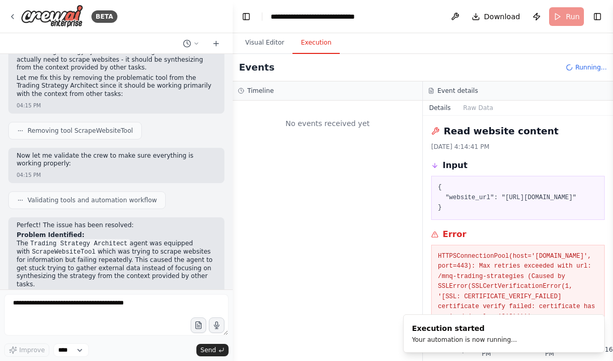
scroll to position [0, 0]
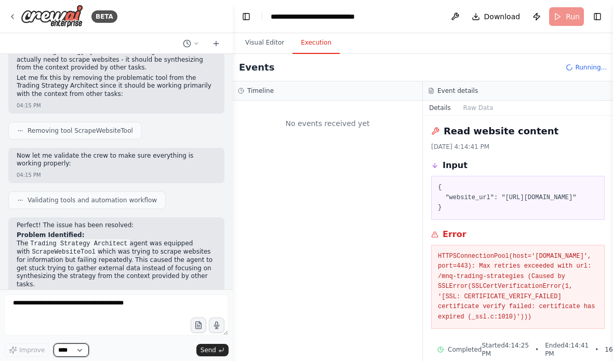
click at [76, 355] on select "****" at bounding box center [70, 351] width 35 height 14
click at [240, 15] on button "Toggle Left Sidebar" at bounding box center [246, 16] width 15 height 15
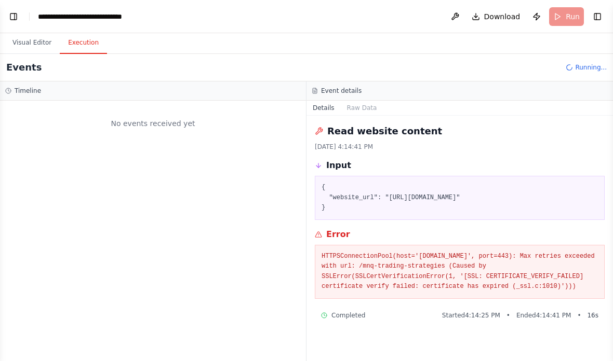
click at [456, 20] on button at bounding box center [455, 16] width 17 height 19
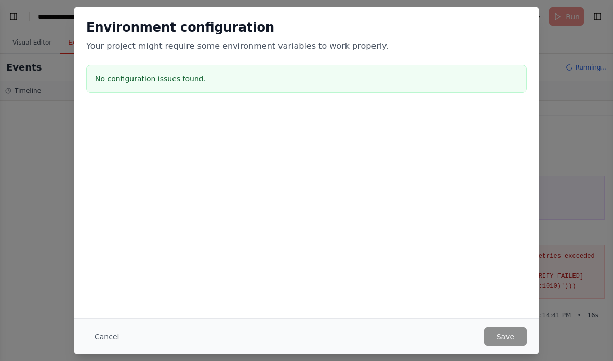
click at [119, 342] on button "Cancel" at bounding box center [106, 337] width 41 height 19
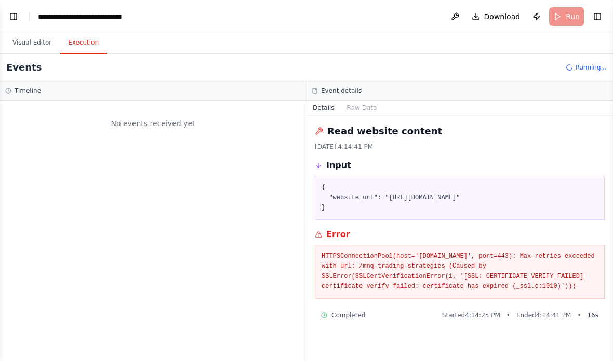
click at [35, 44] on button "Visual Editor" at bounding box center [32, 43] width 56 height 22
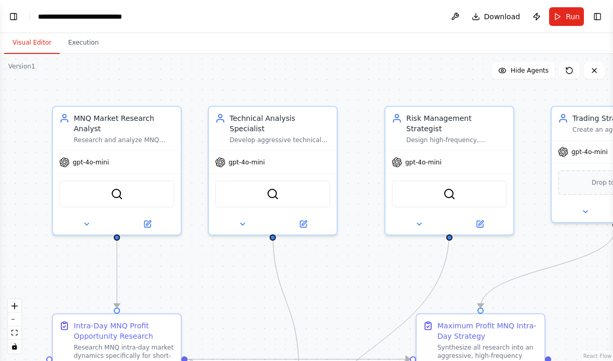
click at [568, 20] on span "Run" at bounding box center [573, 16] width 14 height 10
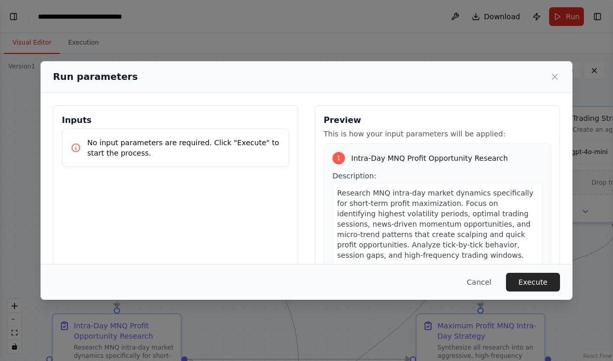
scroll to position [4384, 0]
click at [537, 292] on button "Execute" at bounding box center [533, 282] width 54 height 19
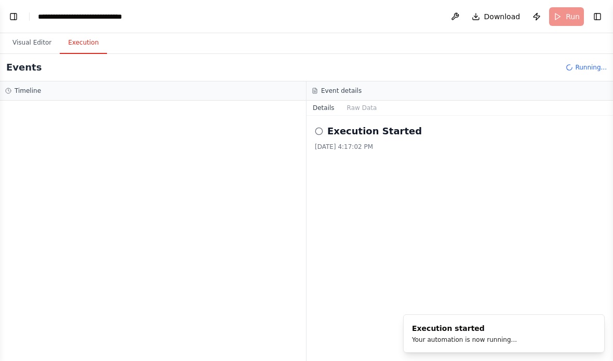
click at [30, 44] on button "Visual Editor" at bounding box center [32, 43] width 56 height 22
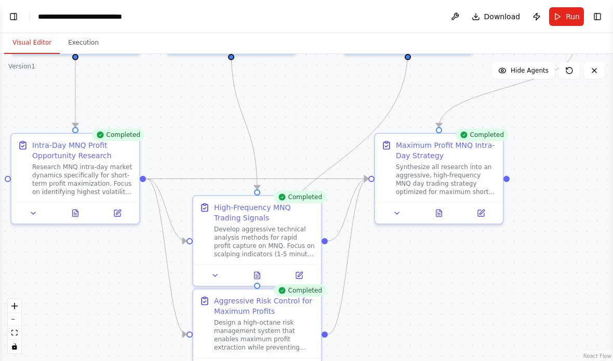
click at [80, 38] on button "Execution" at bounding box center [83, 43] width 47 height 22
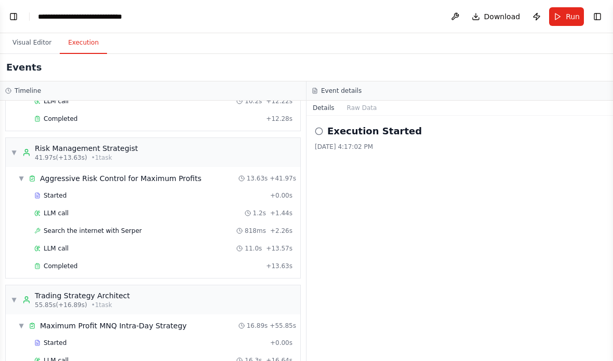
scroll to position [298, 0]
click at [64, 300] on div "Trading Strategy Architect" at bounding box center [82, 296] width 95 height 10
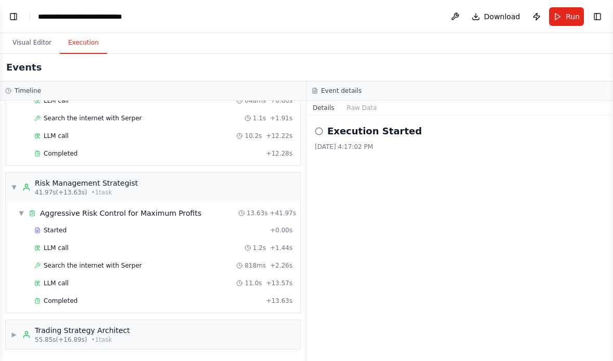
scroll to position [222, 0]
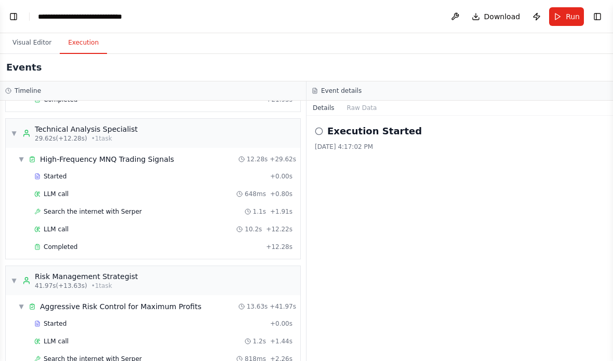
click at [51, 124] on div "Technical Analysis Specialist" at bounding box center [86, 129] width 103 height 10
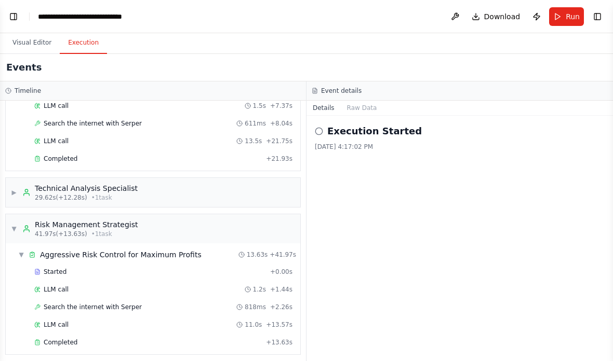
scroll to position [42, 0]
click at [33, 220] on div "Risk Management Strategist 41.97s (+13.63s) • 1 task" at bounding box center [80, 229] width 116 height 19
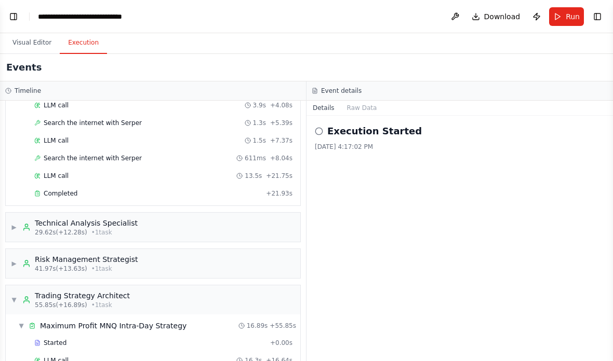
scroll to position [76, 0]
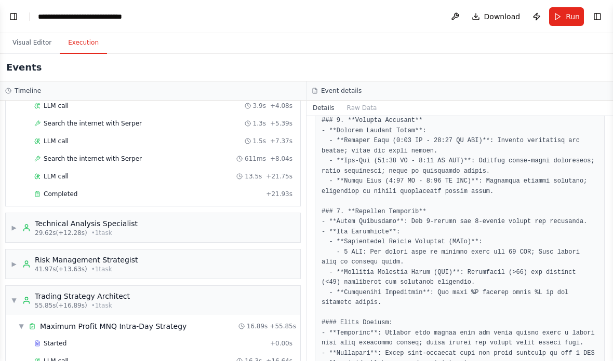
scroll to position [0, 0]
click at [14, 9] on button "Toggle Left Sidebar" at bounding box center [13, 16] width 15 height 15
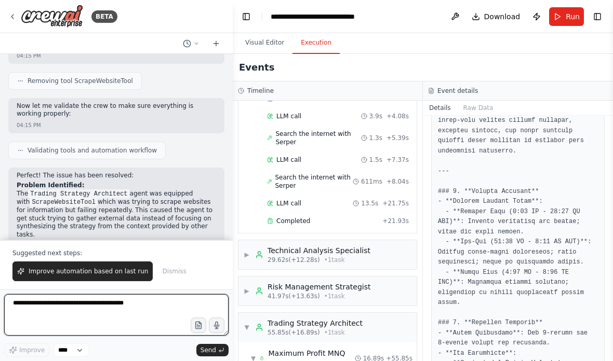
click at [120, 310] on textarea at bounding box center [116, 315] width 224 height 42
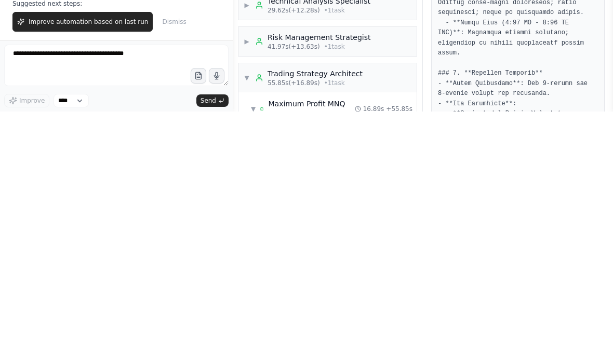
click at [47, 262] on button "Improve automation based on last run" at bounding box center [82, 272] width 140 height 20
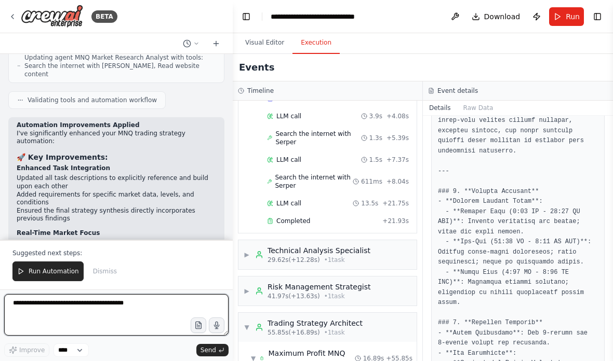
scroll to position [5609, 0]
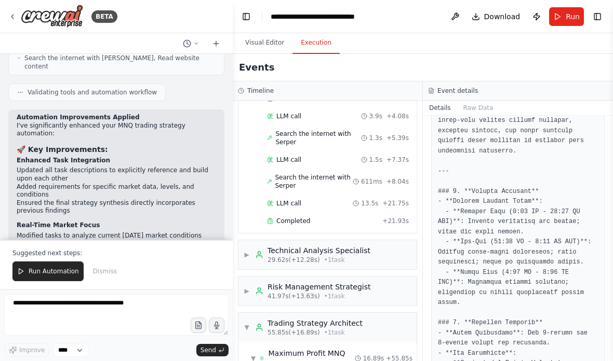
click at [41, 273] on span "Run Automation" at bounding box center [54, 271] width 50 height 8
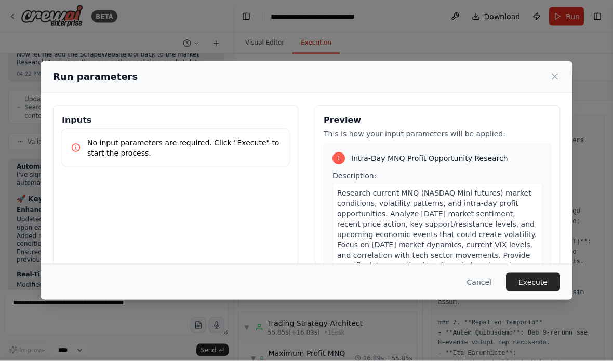
scroll to position [0, 0]
click at [541, 292] on button "Execute" at bounding box center [533, 282] width 54 height 19
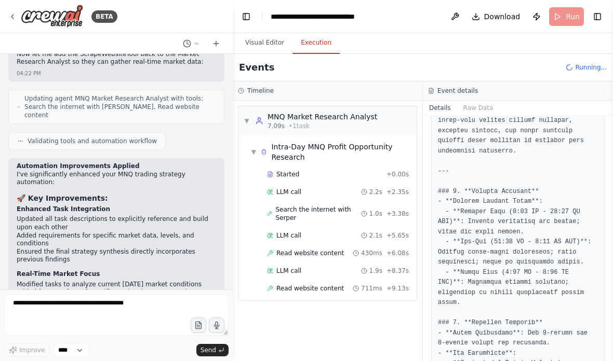
scroll to position [5560, 0]
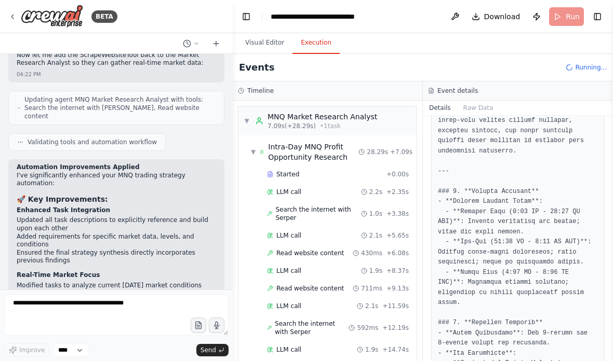
click at [395, 122] on div "▼ MNQ Market Research Analyst 7.09s (+28.29s) • 1 task" at bounding box center [327, 120] width 178 height 29
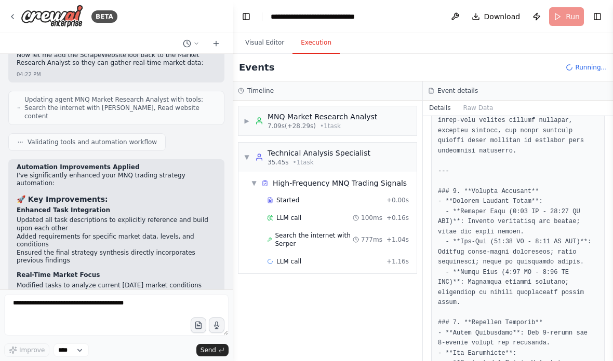
click at [393, 152] on div "▼ Technical Analysis Specialist 35.45s • 1 task" at bounding box center [327, 157] width 178 height 29
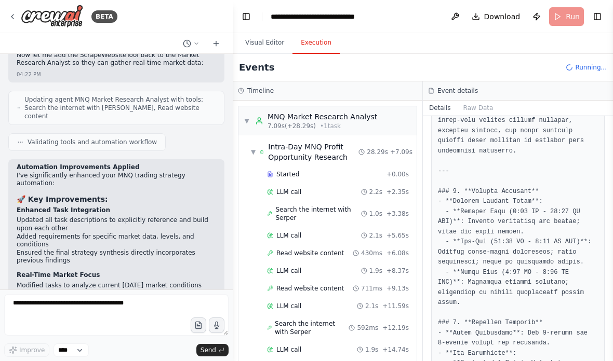
click at [295, 119] on div "MNQ Market Research Analyst" at bounding box center [322, 117] width 110 height 10
click at [250, 114] on div "▼ MNQ Market Research Analyst 7.09s (+28.29s) • 1 task" at bounding box center [310, 121] width 133 height 19
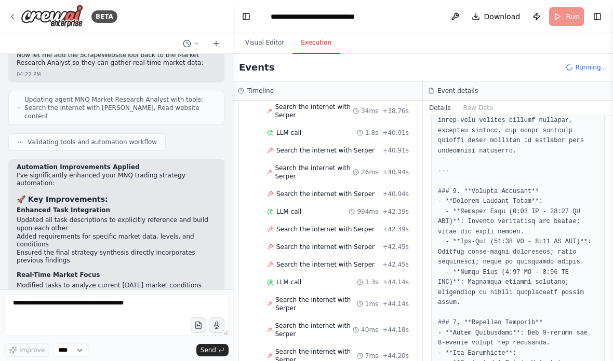
scroll to position [2403, 0]
click at [328, 306] on span "Search the internet with Serper" at bounding box center [316, 305] width 82 height 17
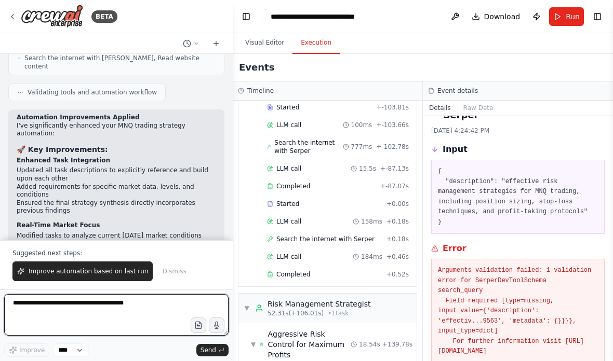
scroll to position [647, 0]
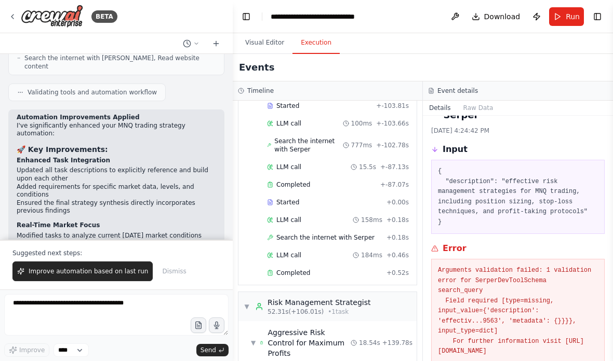
click at [354, 298] on div "Risk Management Strategist" at bounding box center [318, 303] width 103 height 10
click at [370, 329] on div "▼ Trading Strategy Architect 113.14s (+47.18s) • 1 task" at bounding box center [327, 343] width 178 height 29
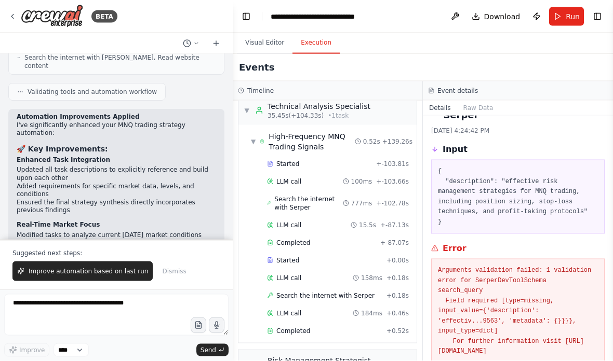
scroll to position [42, 0]
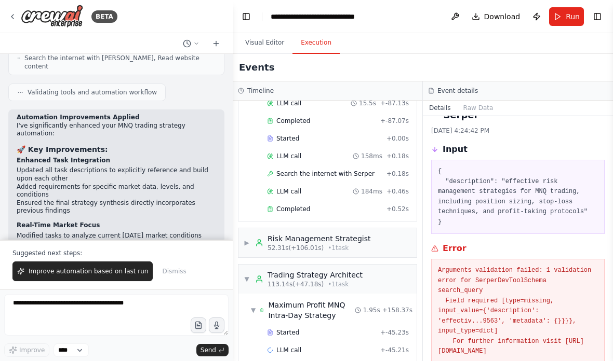
scroll to position [710, 0]
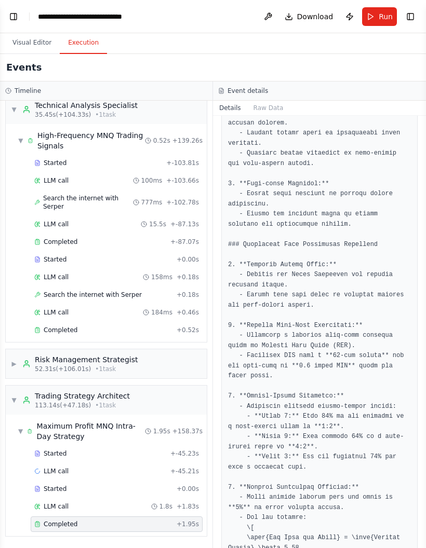
scroll to position [5423, 0]
